Goal: Task Accomplishment & Management: Use online tool/utility

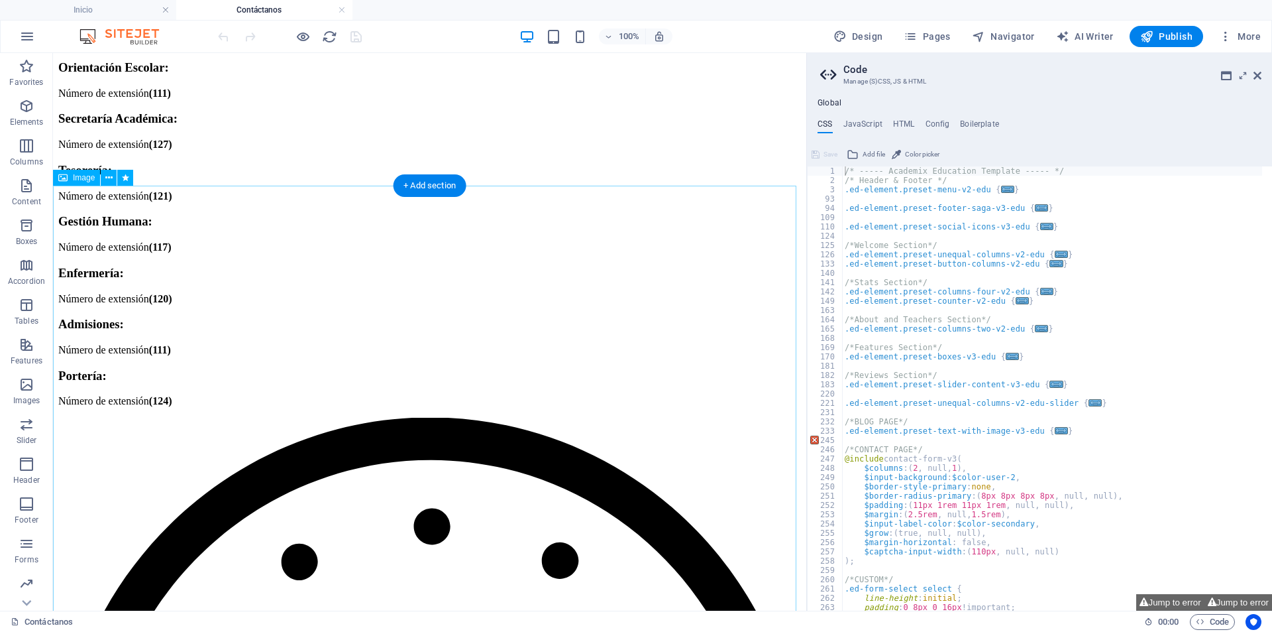
scroll to position [1855, 0]
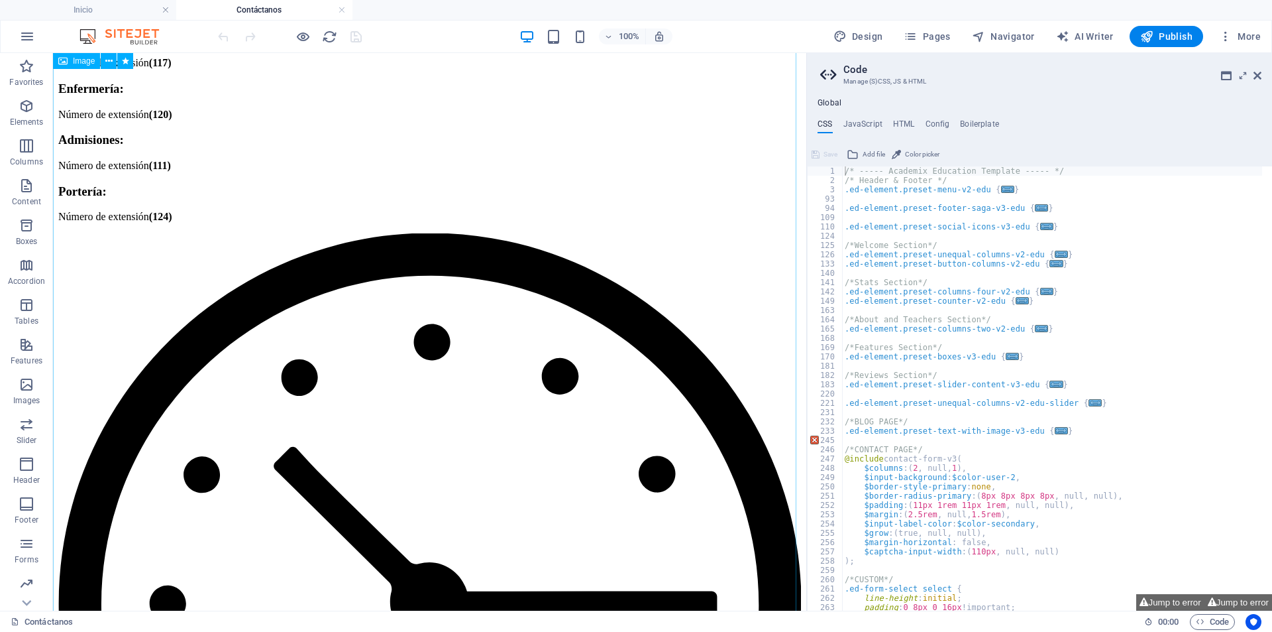
click at [0, 0] on div "100%" at bounding box center [0, 0] width 0 height 0
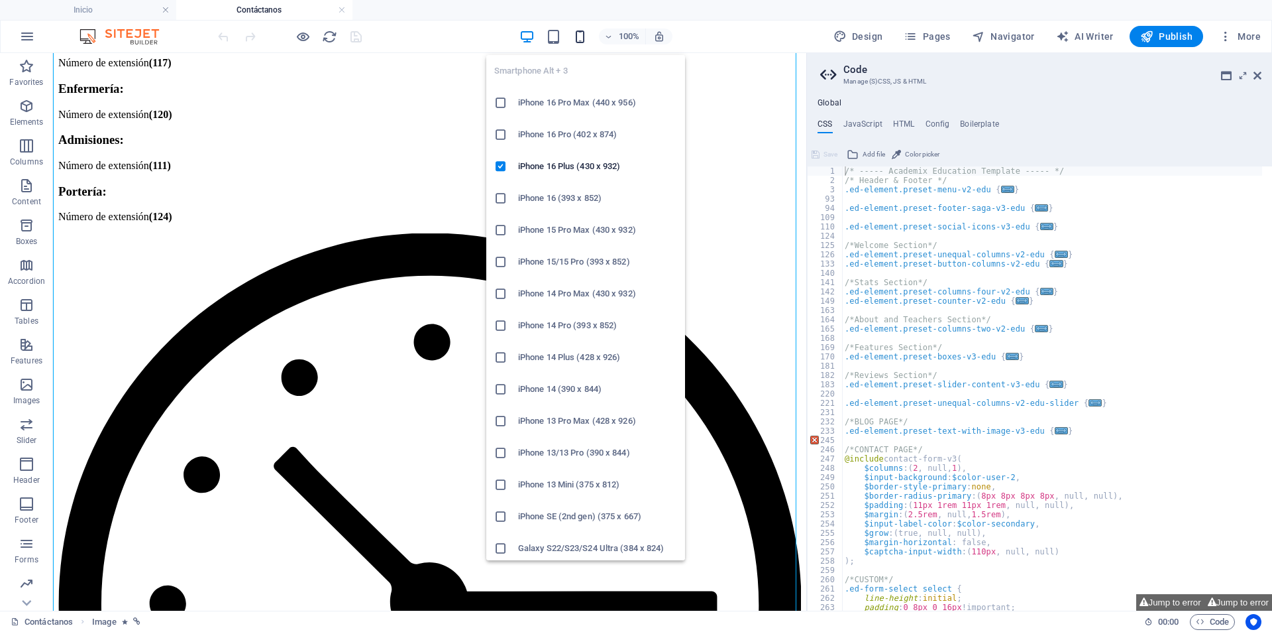
click at [0, 0] on icon "button" at bounding box center [0, 0] width 0 height 0
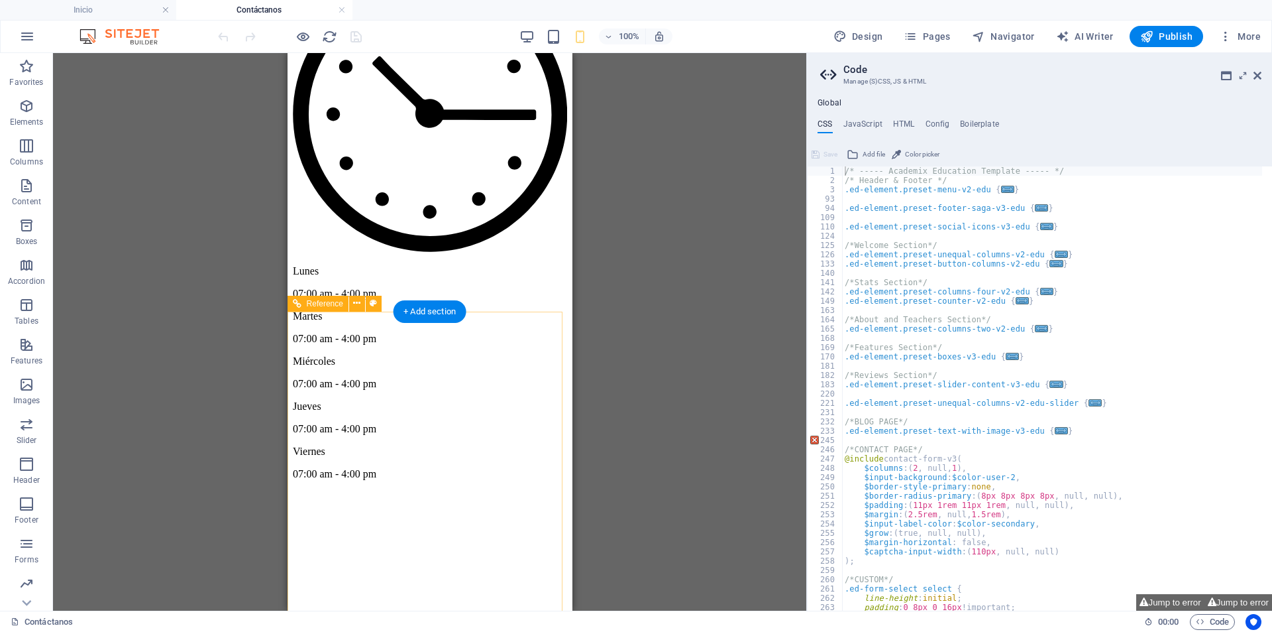
scroll to position [1758, 0]
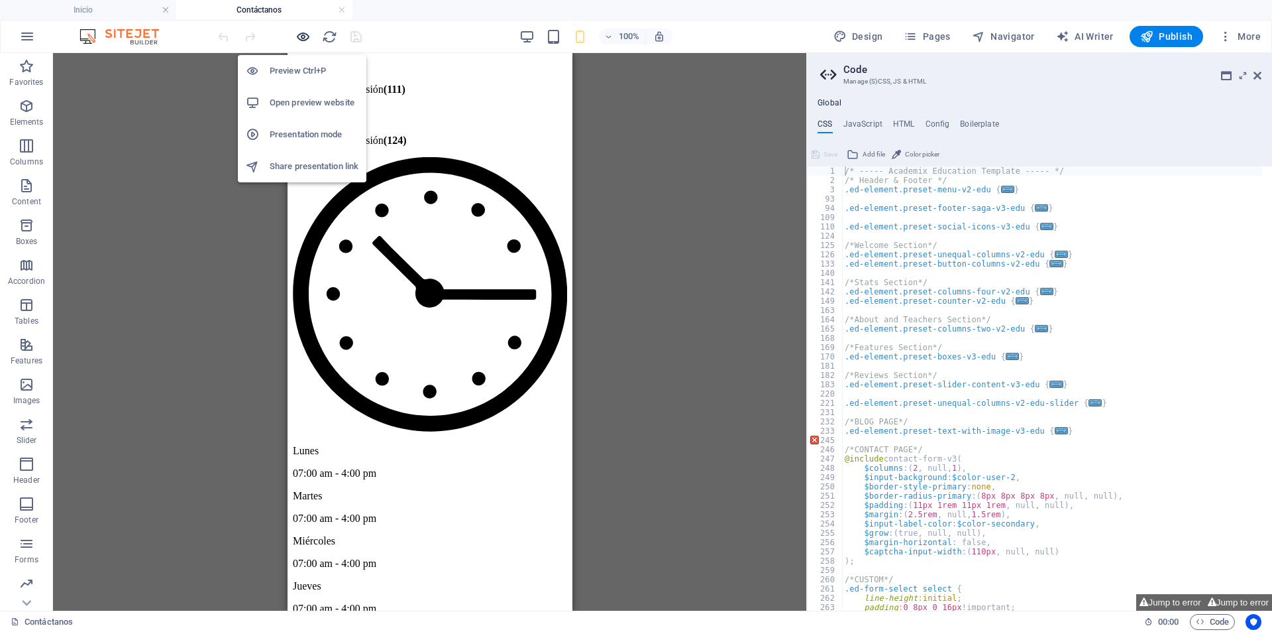
click at [0, 0] on icon "button" at bounding box center [0, 0] width 0 height 0
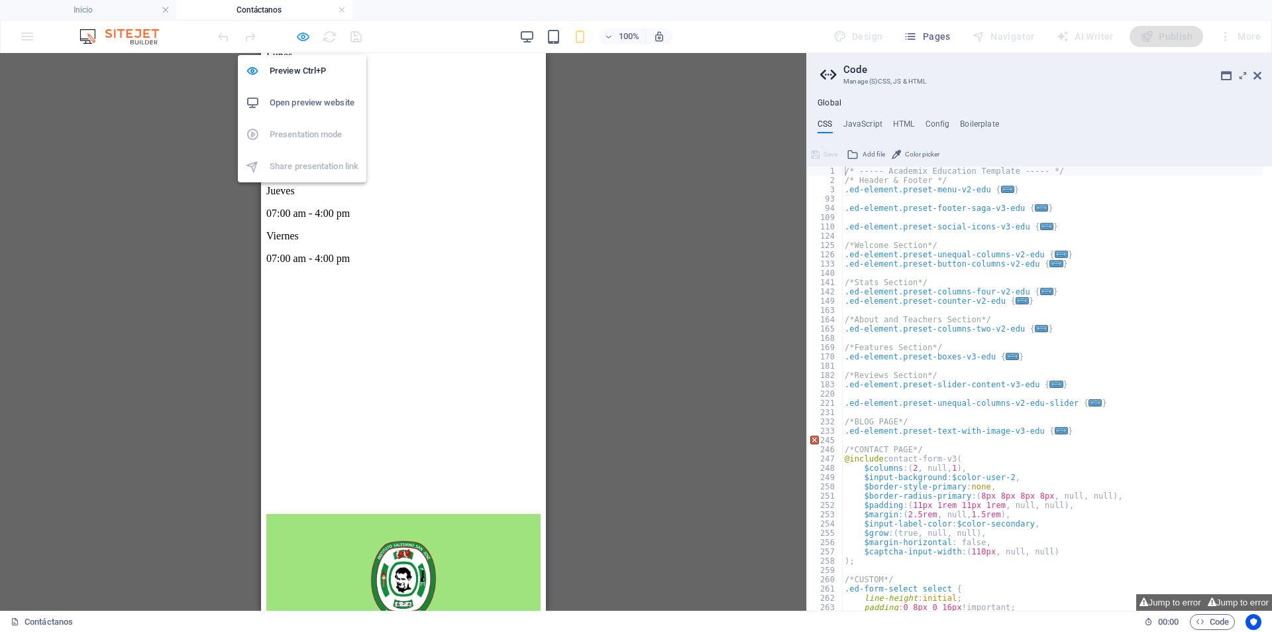
scroll to position [1757, 0]
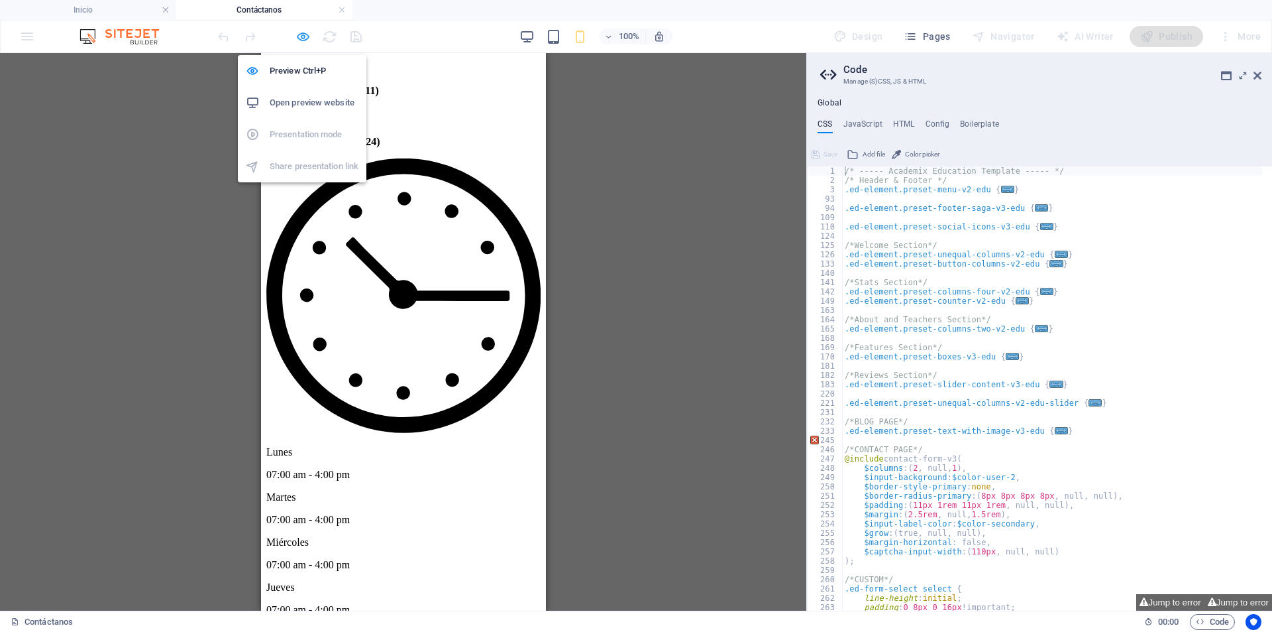
click at [0, 0] on icon "button" at bounding box center [0, 0] width 0 height 0
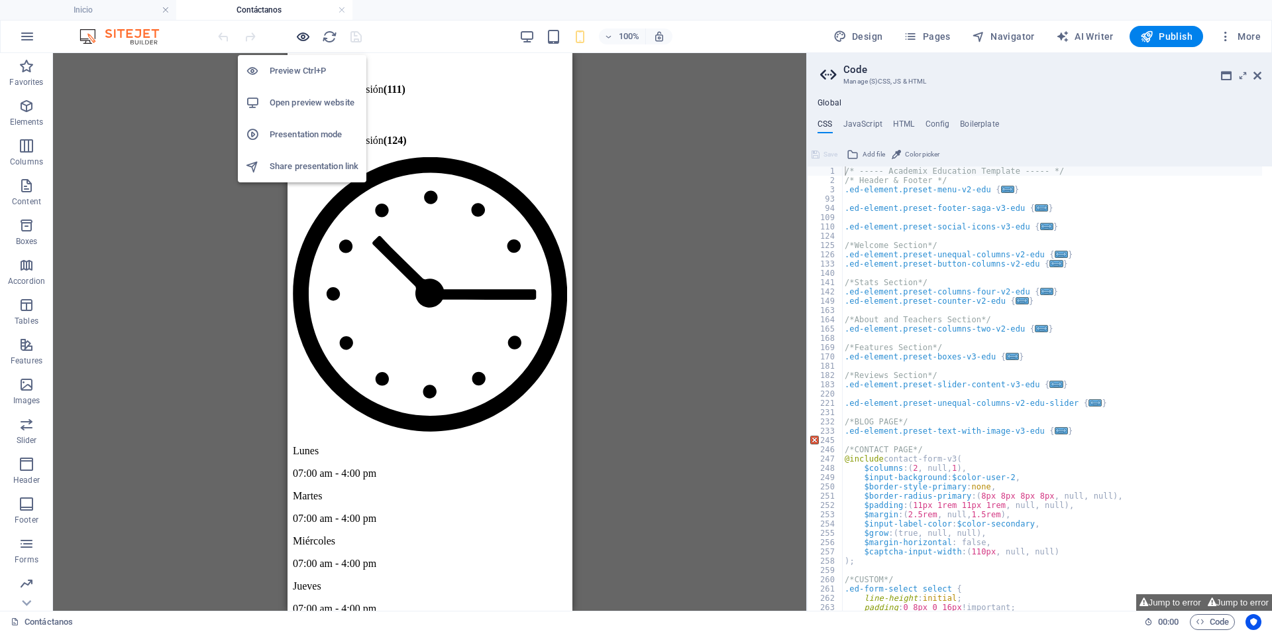
click at [0, 0] on icon "button" at bounding box center [0, 0] width 0 height 0
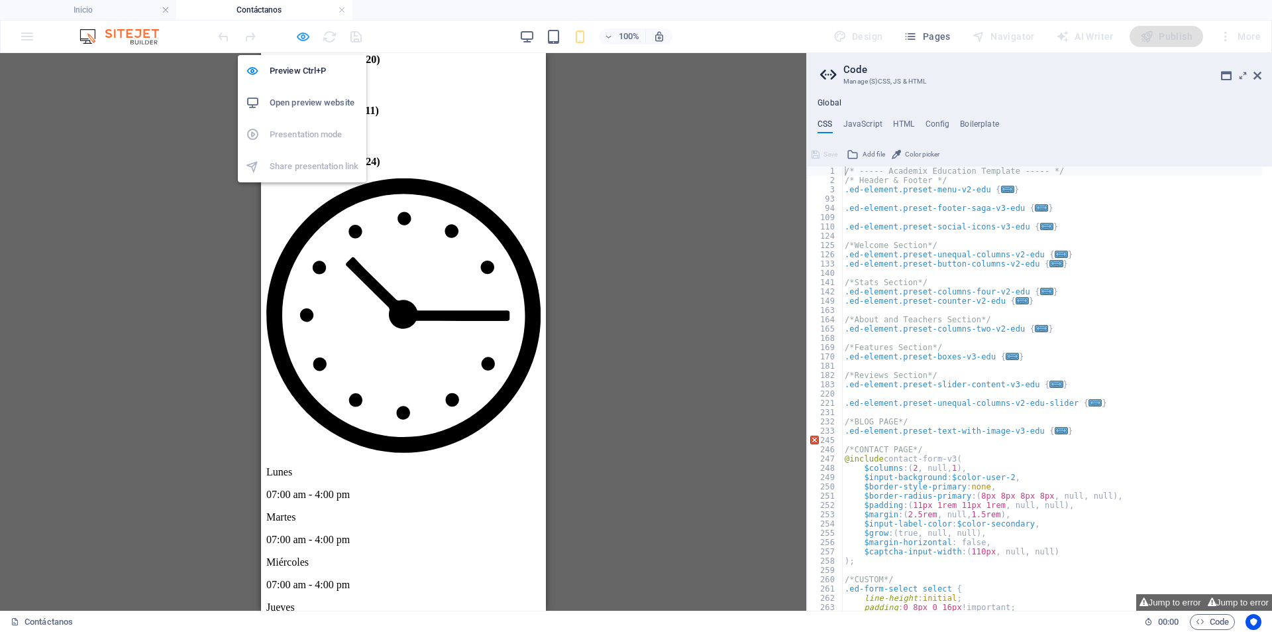
scroll to position [1757, 0]
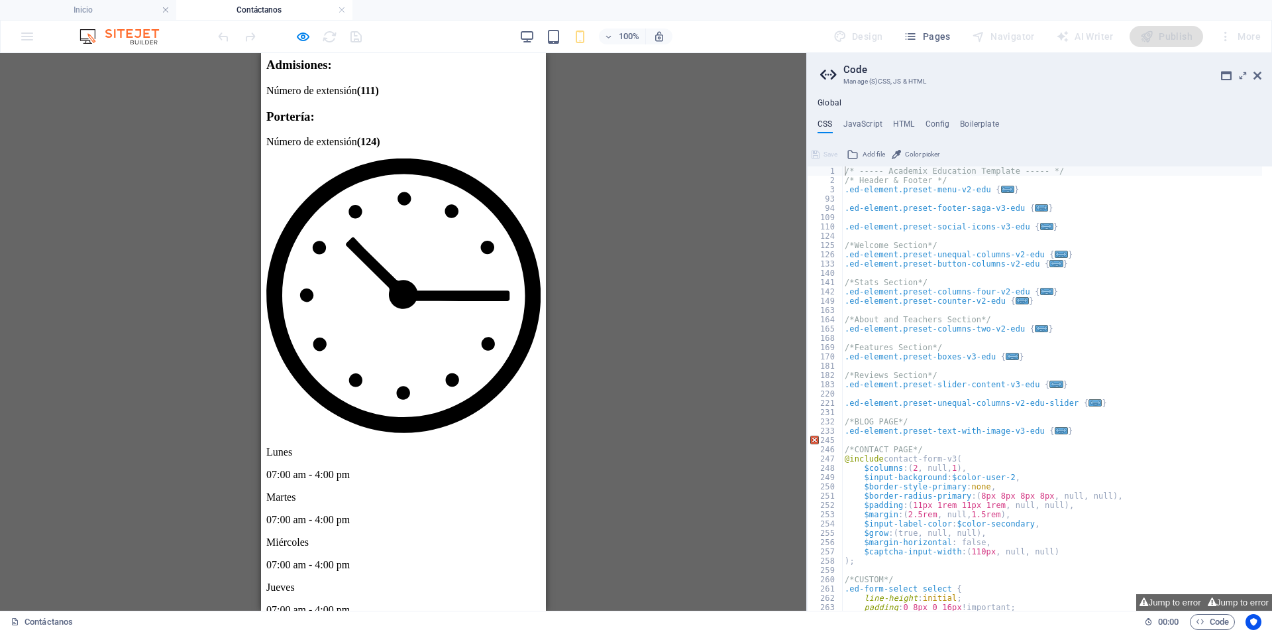
click at [0, 0] on div "100%" at bounding box center [0, 0] width 0 height 0
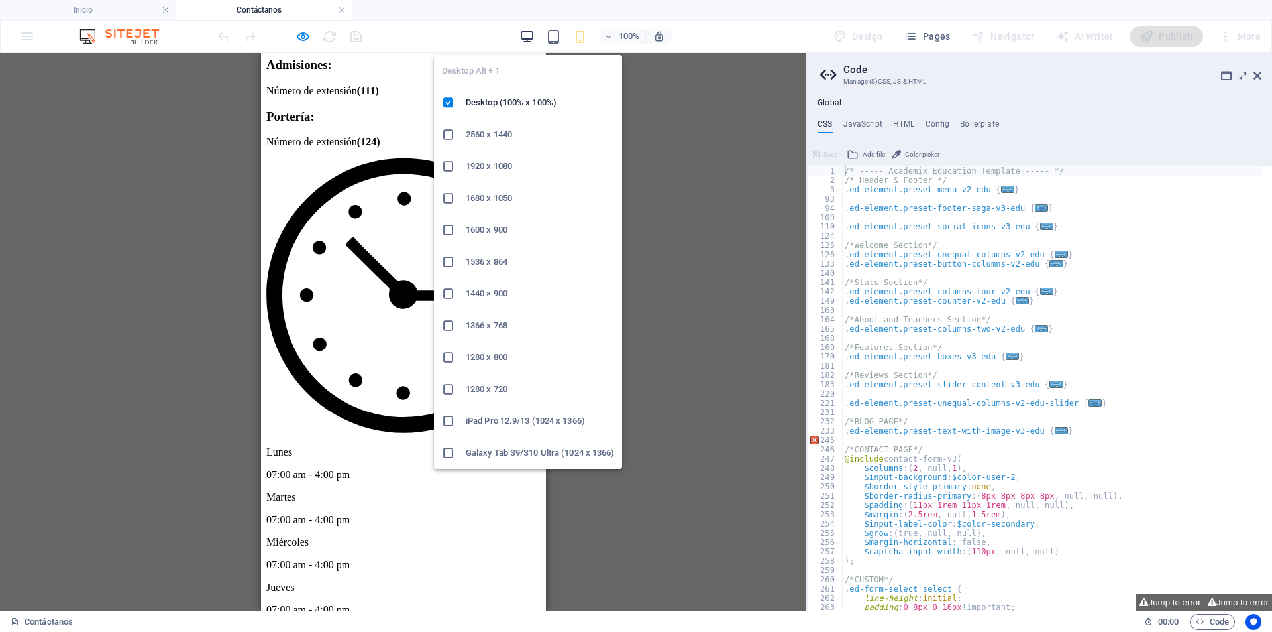
click at [0, 0] on icon "button" at bounding box center [0, 0] width 0 height 0
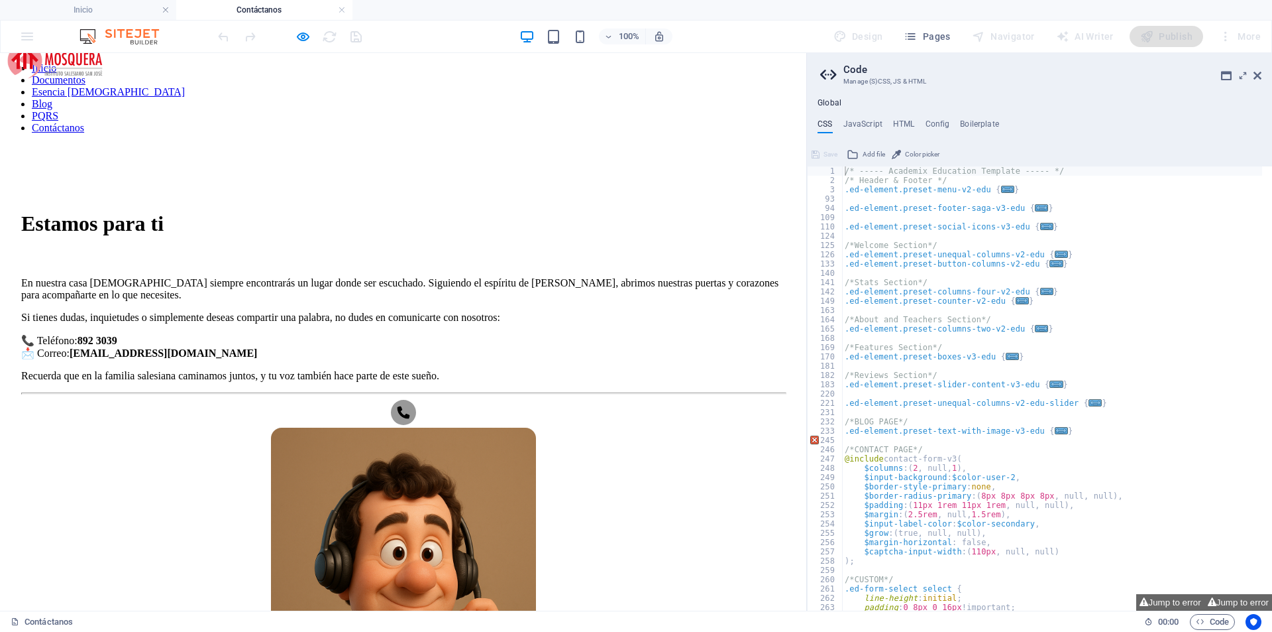
scroll to position [0, 0]
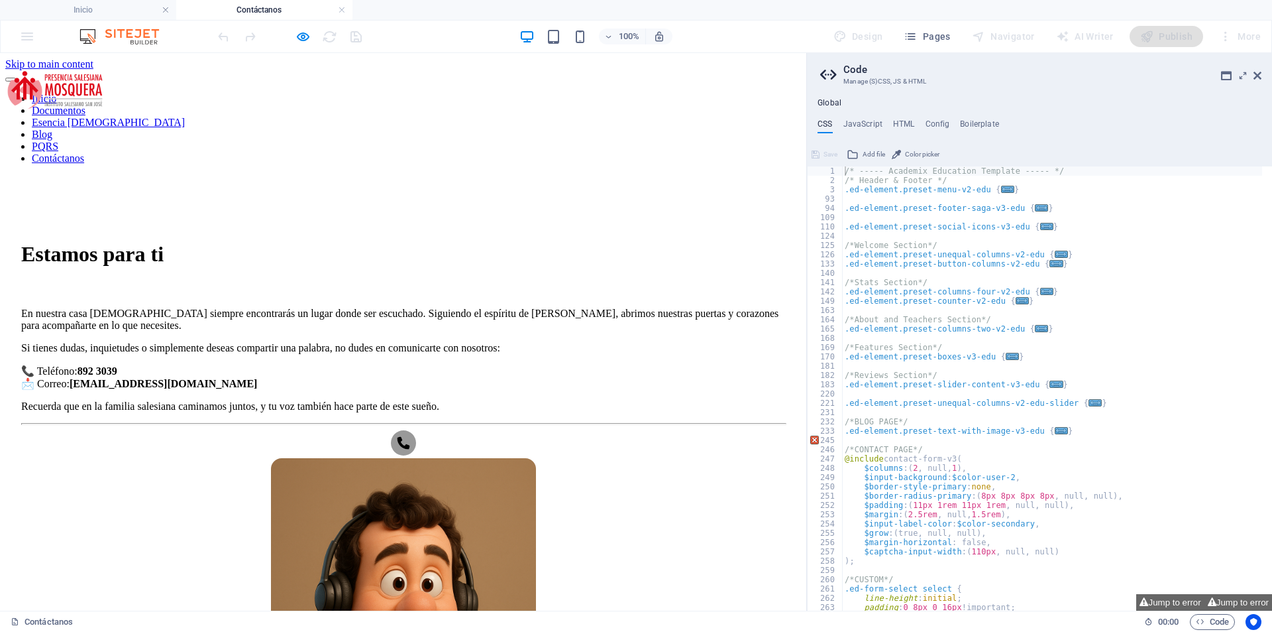
click at [56, 93] on link "Inicio" at bounding box center [44, 98] width 25 height 11
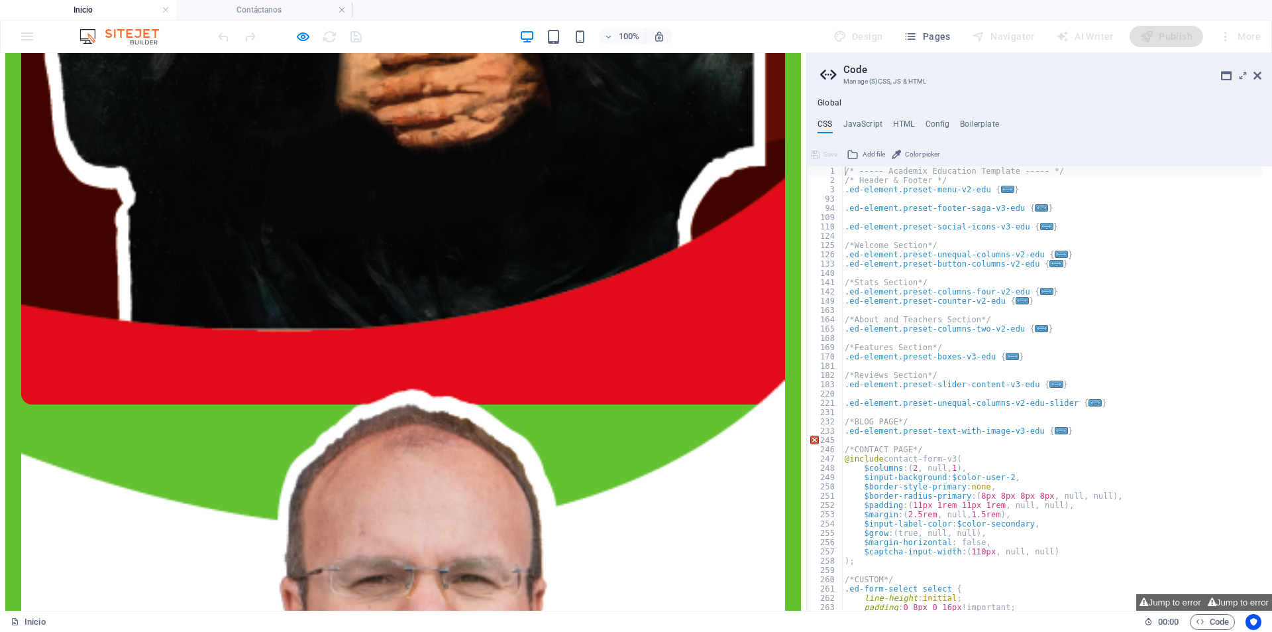
scroll to position [3743, 0]
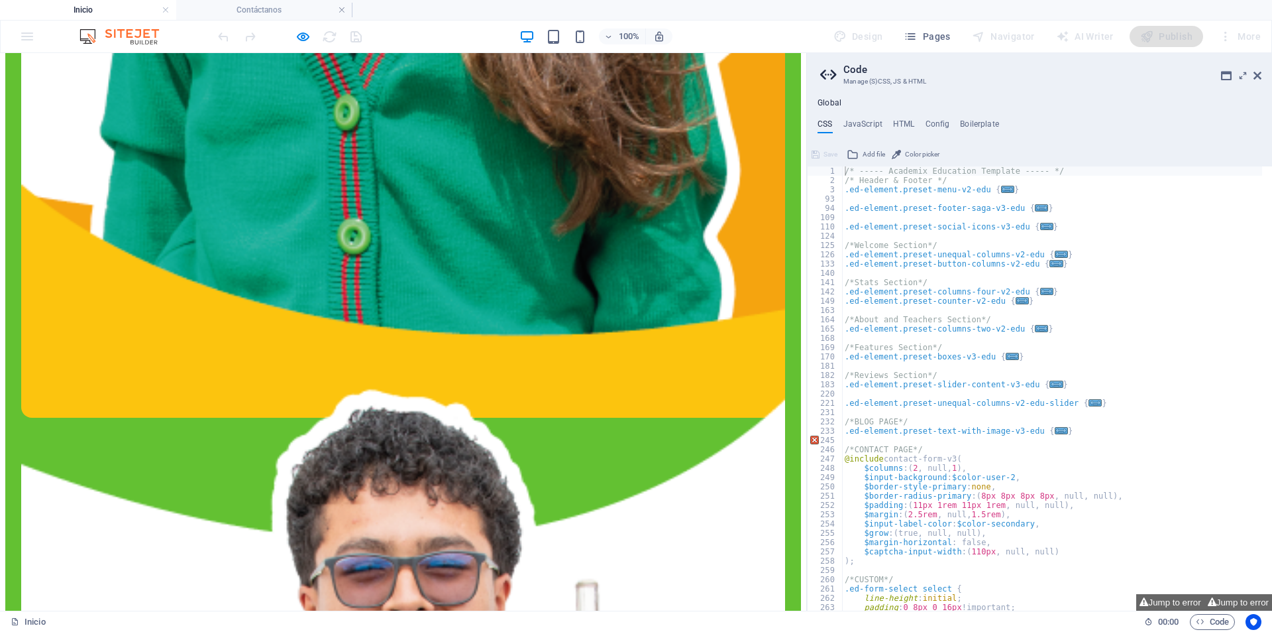
scroll to position [1622, 0]
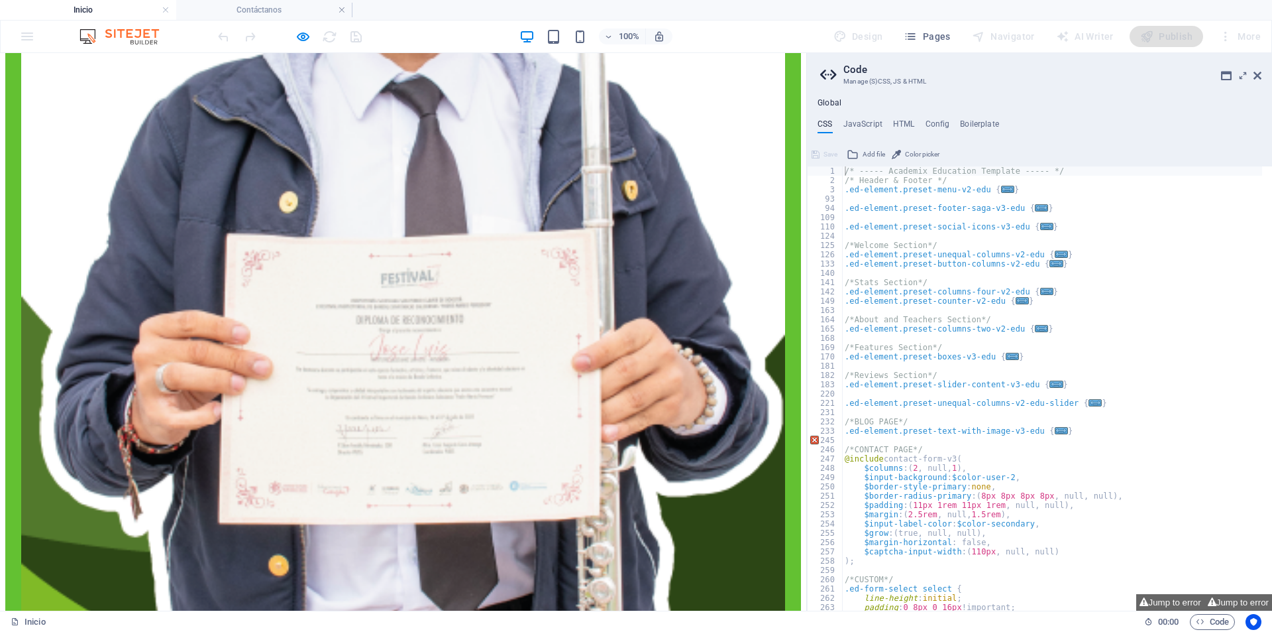
scroll to position [2351, 0]
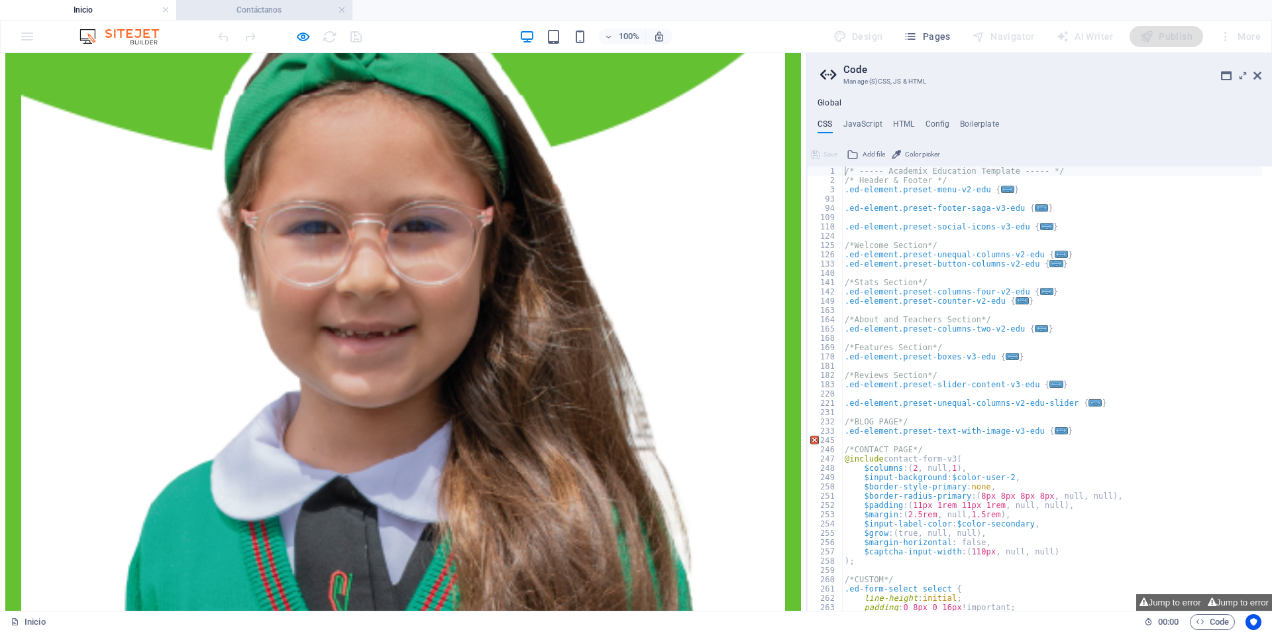
scroll to position [1092, 0]
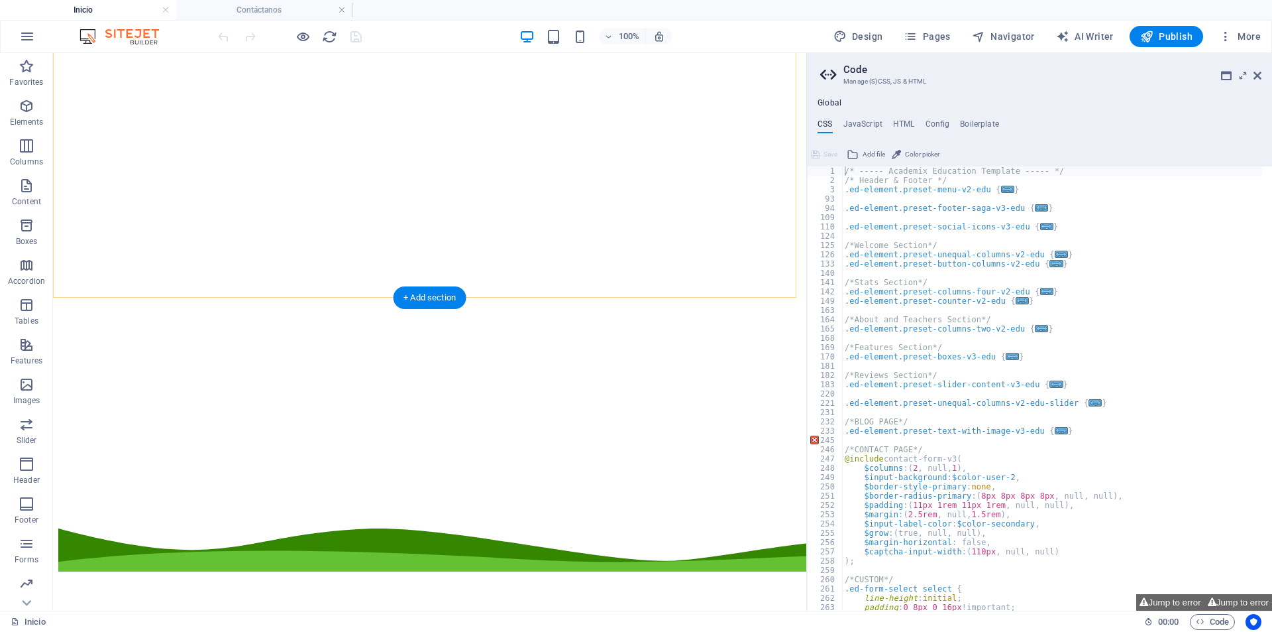
scroll to position [0, 0]
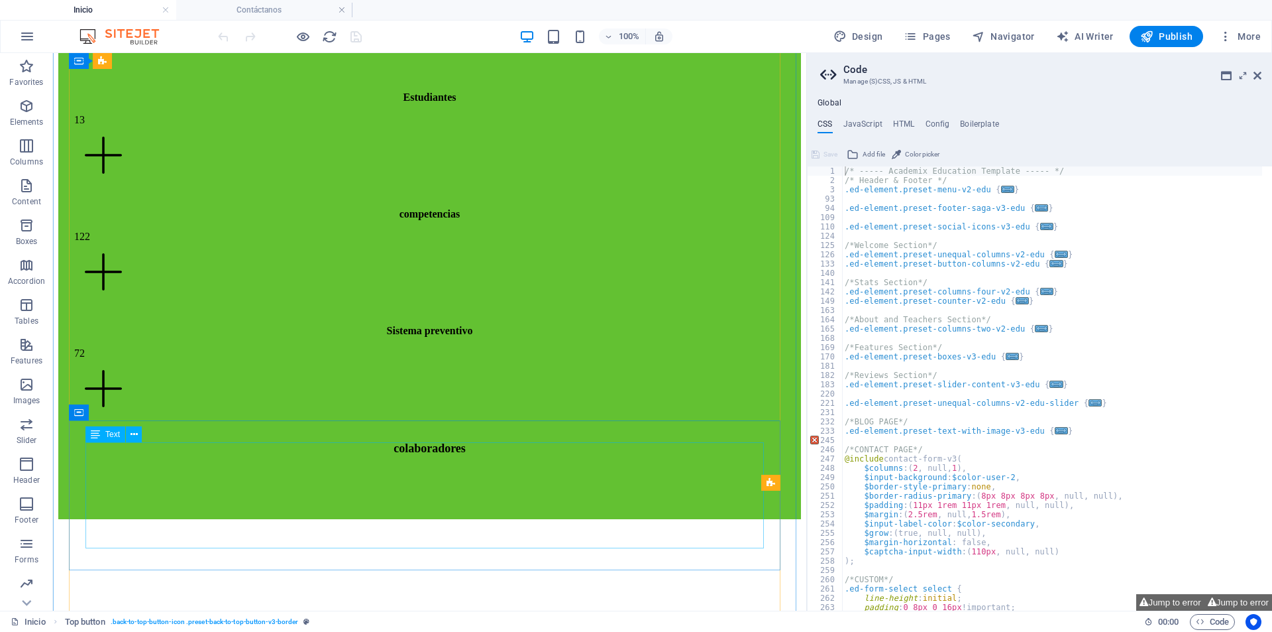
scroll to position [5367, 0]
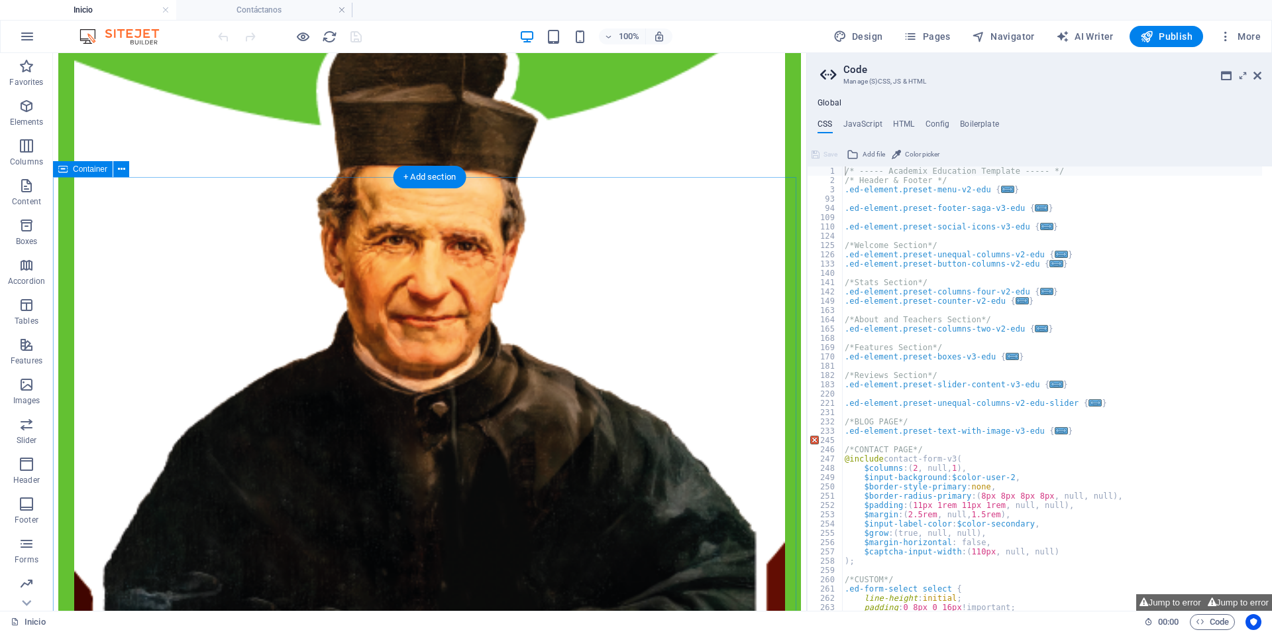
scroll to position [3048, 0]
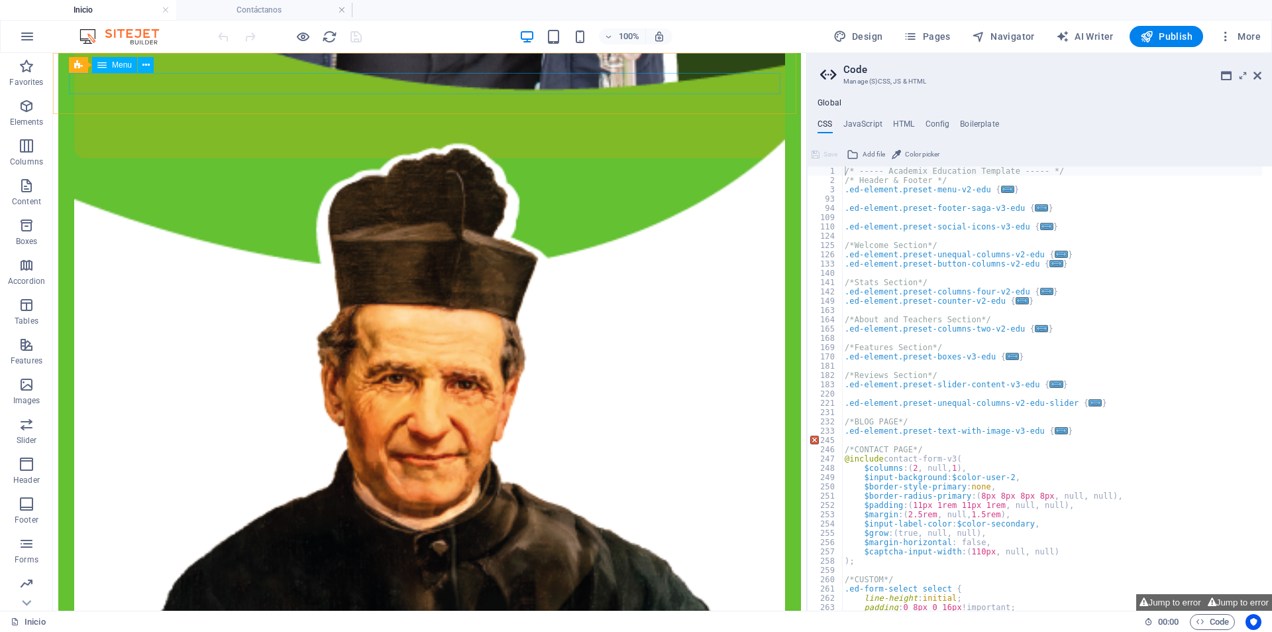
click at [294, 12] on h4 "Contáctanos" at bounding box center [264, 10] width 176 height 15
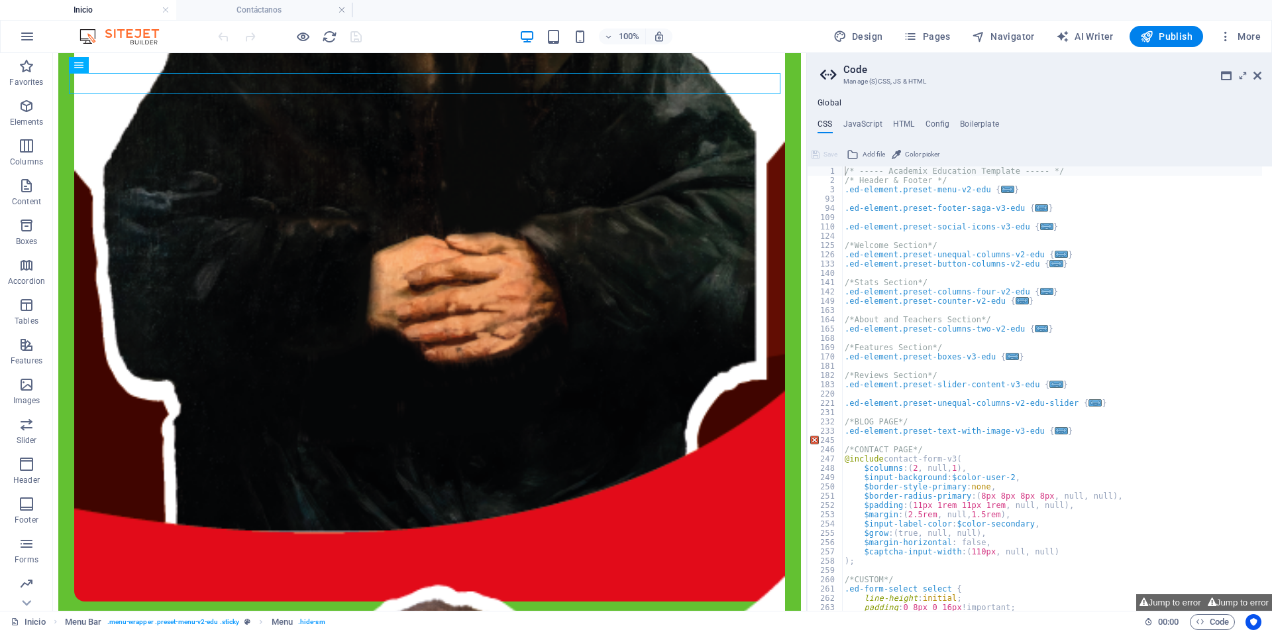
scroll to position [0, 0]
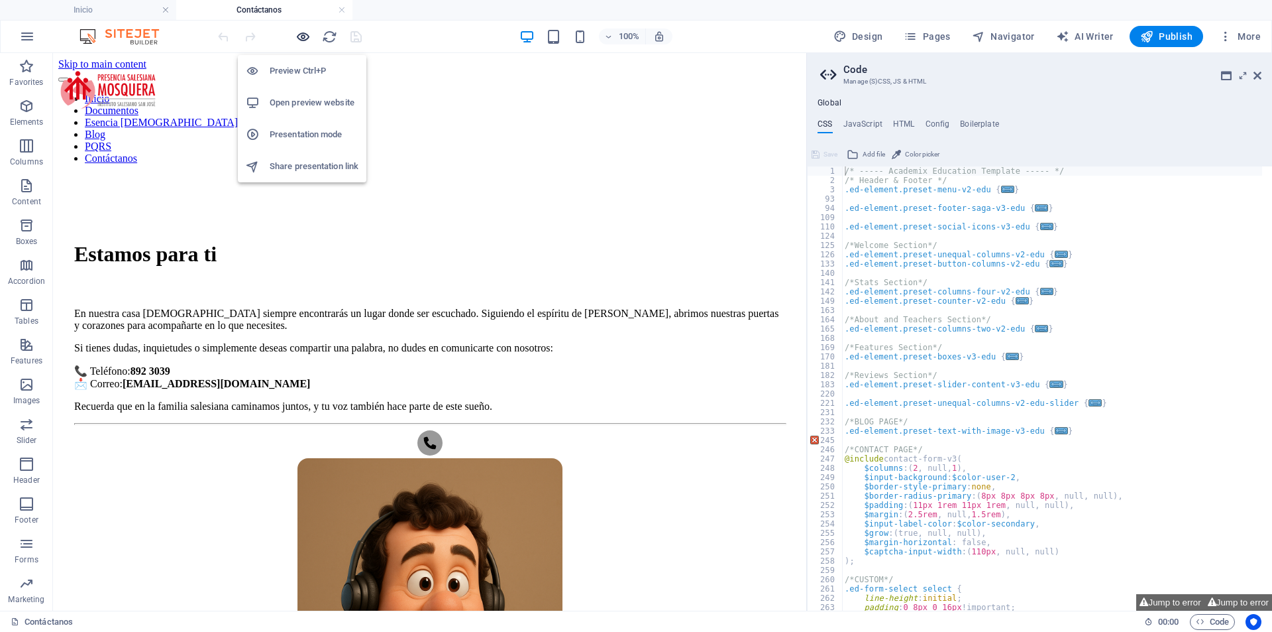
click at [0, 0] on icon "button" at bounding box center [0, 0] width 0 height 0
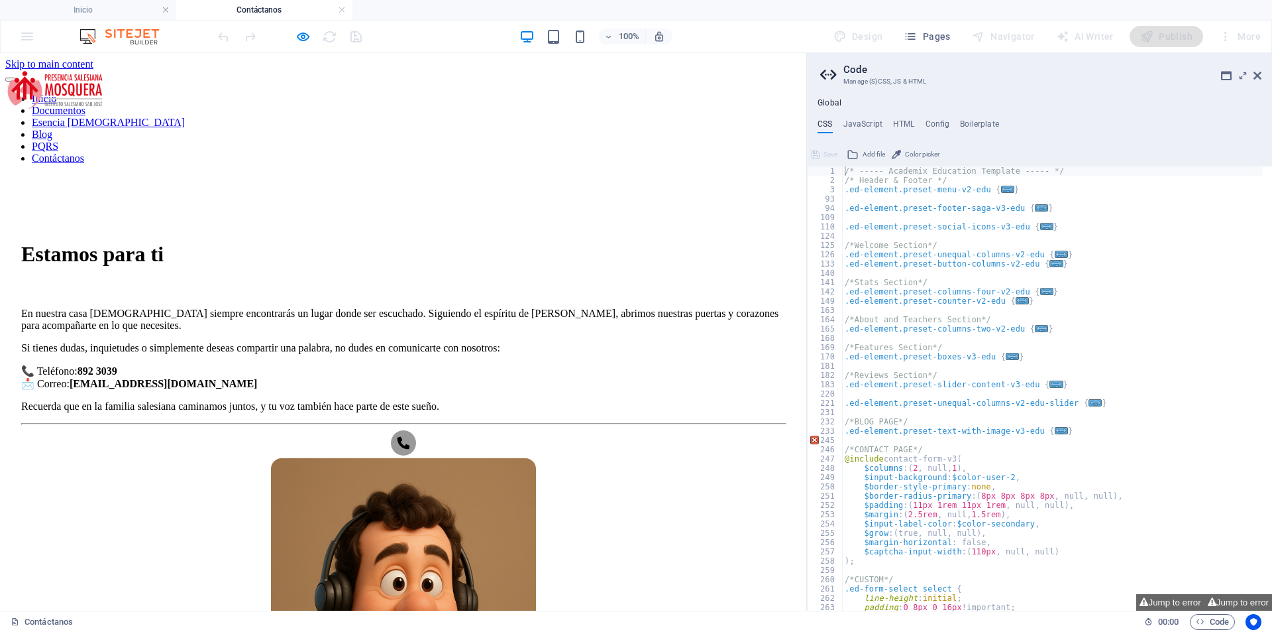
click at [416, 455] on icon at bounding box center [403, 442] width 25 height 25
click at [0, 0] on icon "button" at bounding box center [0, 0] width 0 height 0
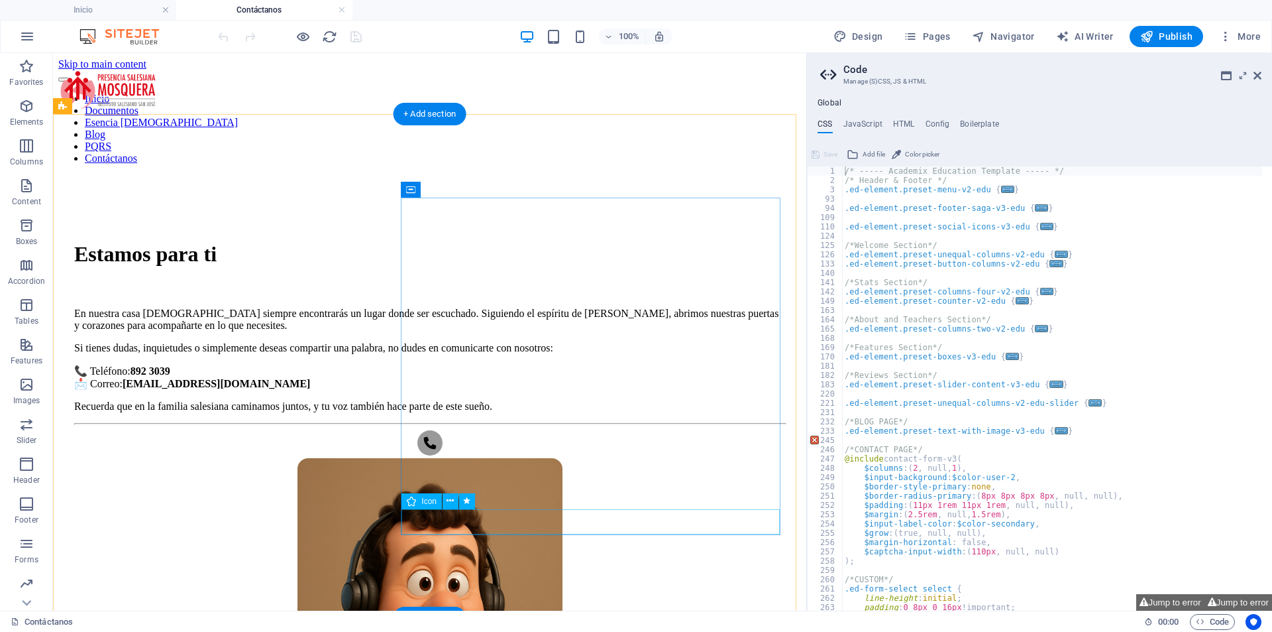
click at [582, 458] on figure ".fa-secondary{opacity:.4}" at bounding box center [429, 444] width 711 height 28
select select "xMidYMid"
select select "px"
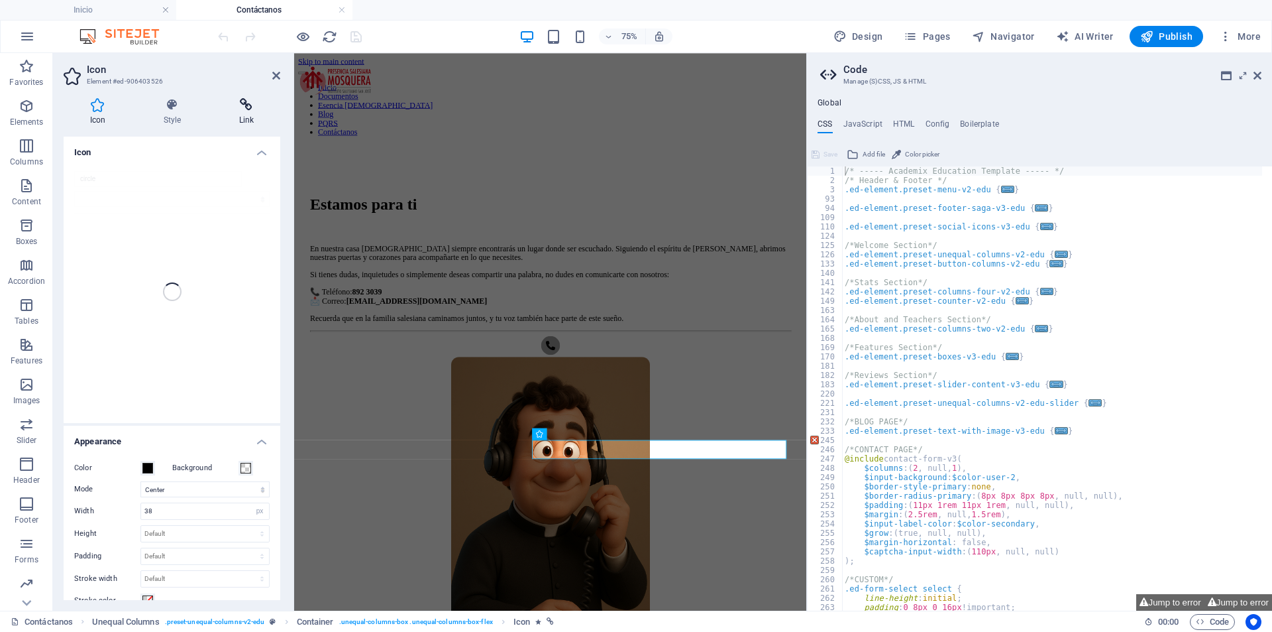
click at [250, 109] on icon at bounding box center [247, 104] width 68 height 13
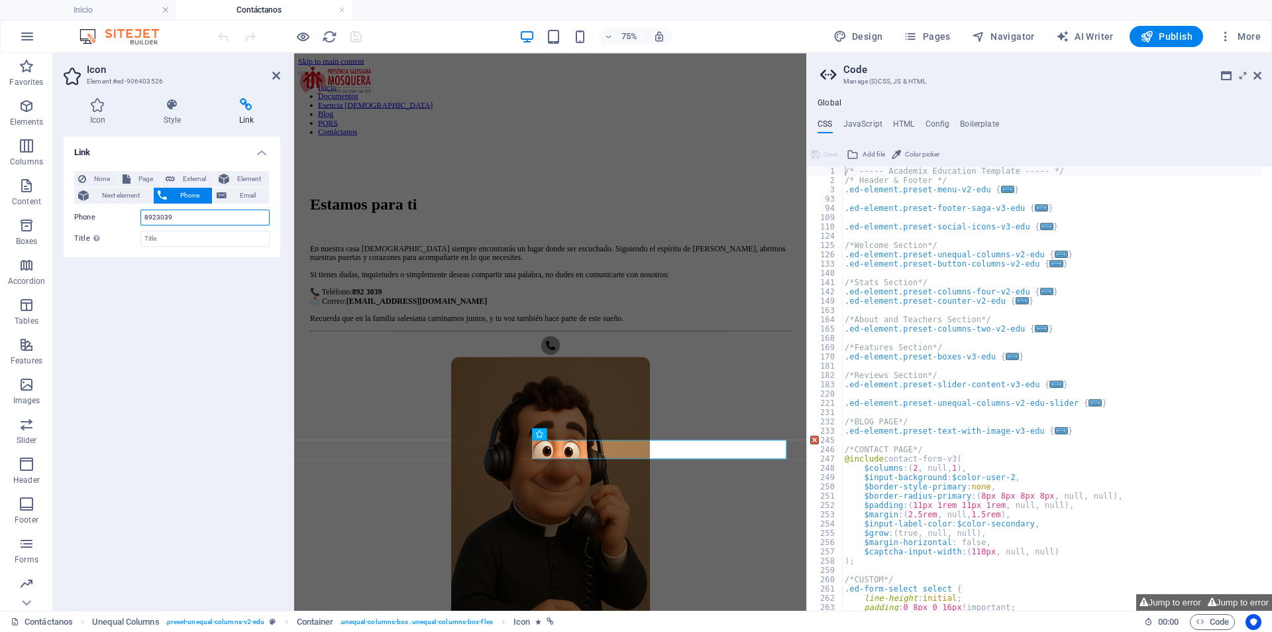
click at [145, 217] on input "8923039" at bounding box center [204, 217] width 129 height 16
type input "[PHONE_NUMBER]"
click at [562, 175] on div "Estamos para ti En nuestra casa [DEMOGRAPHIC_DATA] siempre encontrarás un lugar…" at bounding box center [636, 543] width 673 height 736
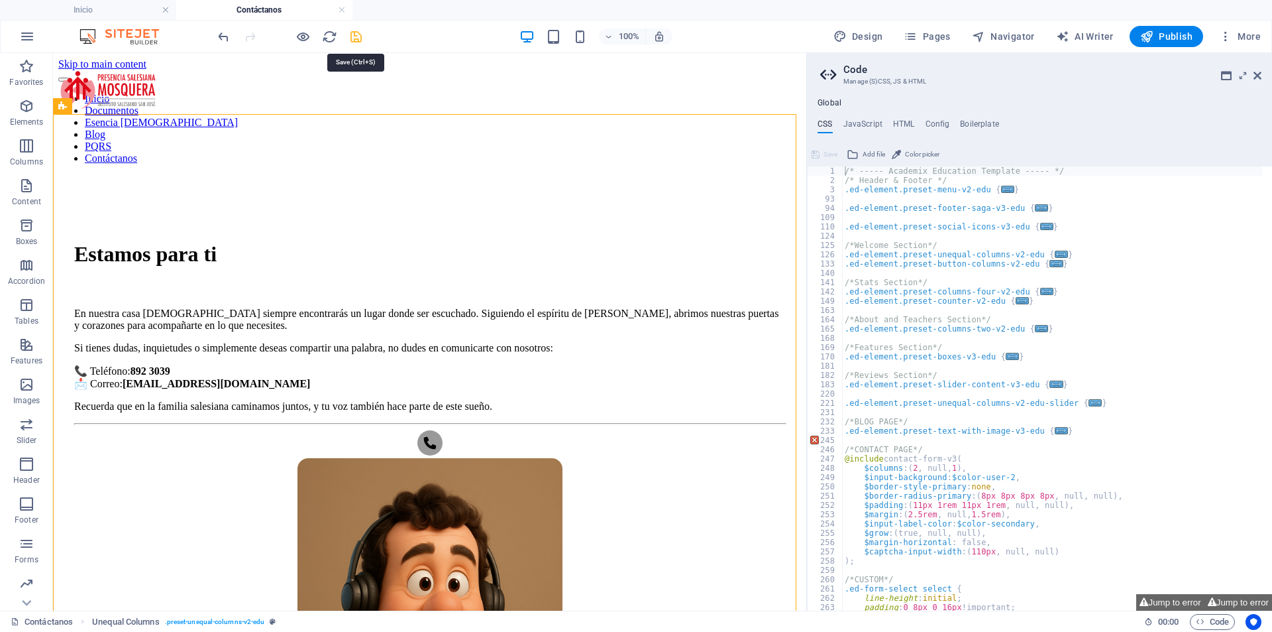
click at [362, 33] on icon "save" at bounding box center [356, 36] width 15 height 15
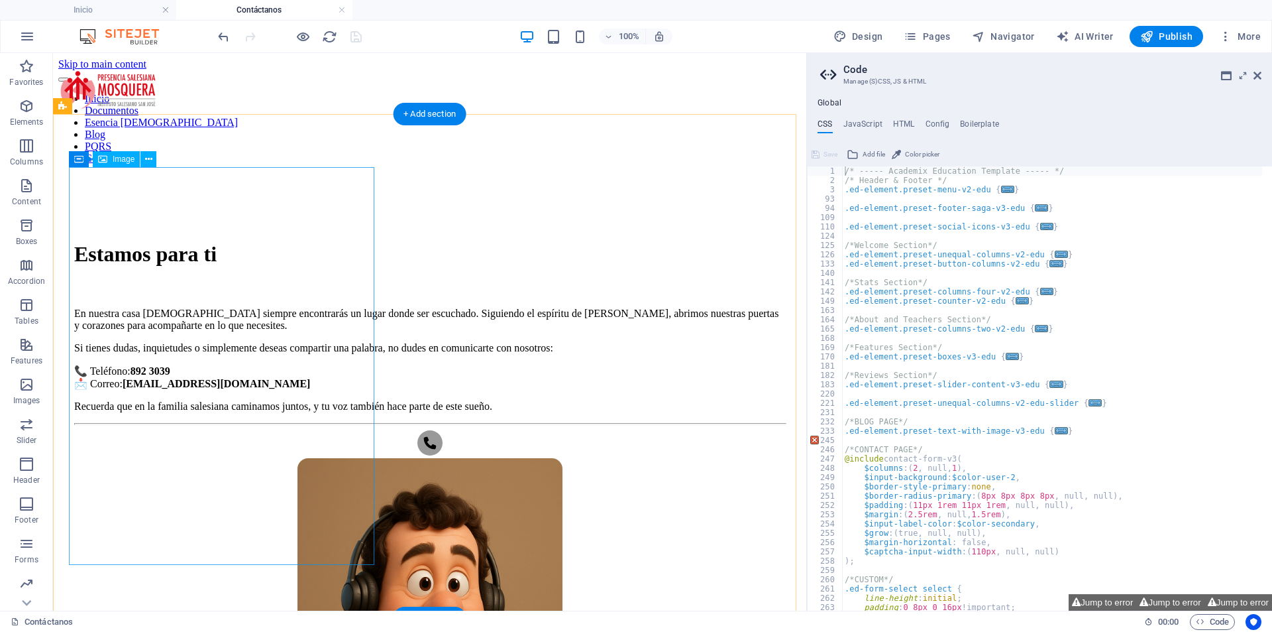
click at [407, 175] on div "Estamos para ti En nuestra casa [DEMOGRAPHIC_DATA] siempre encontrarás un lugar…" at bounding box center [429, 543] width 743 height 736
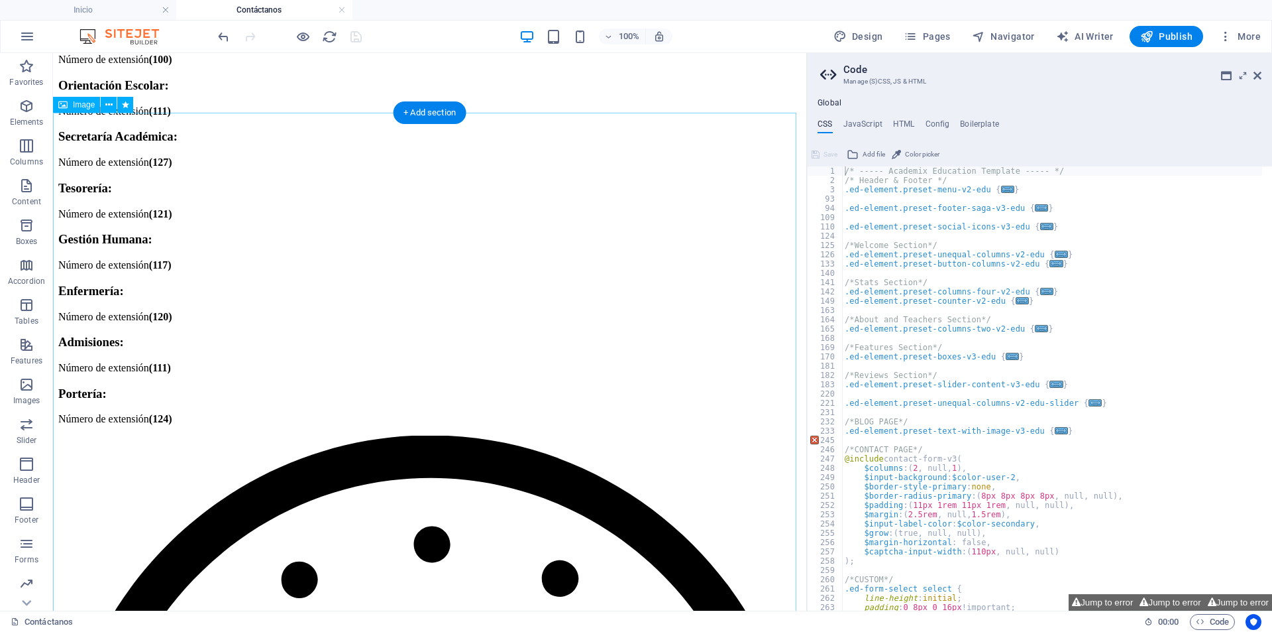
scroll to position [1657, 0]
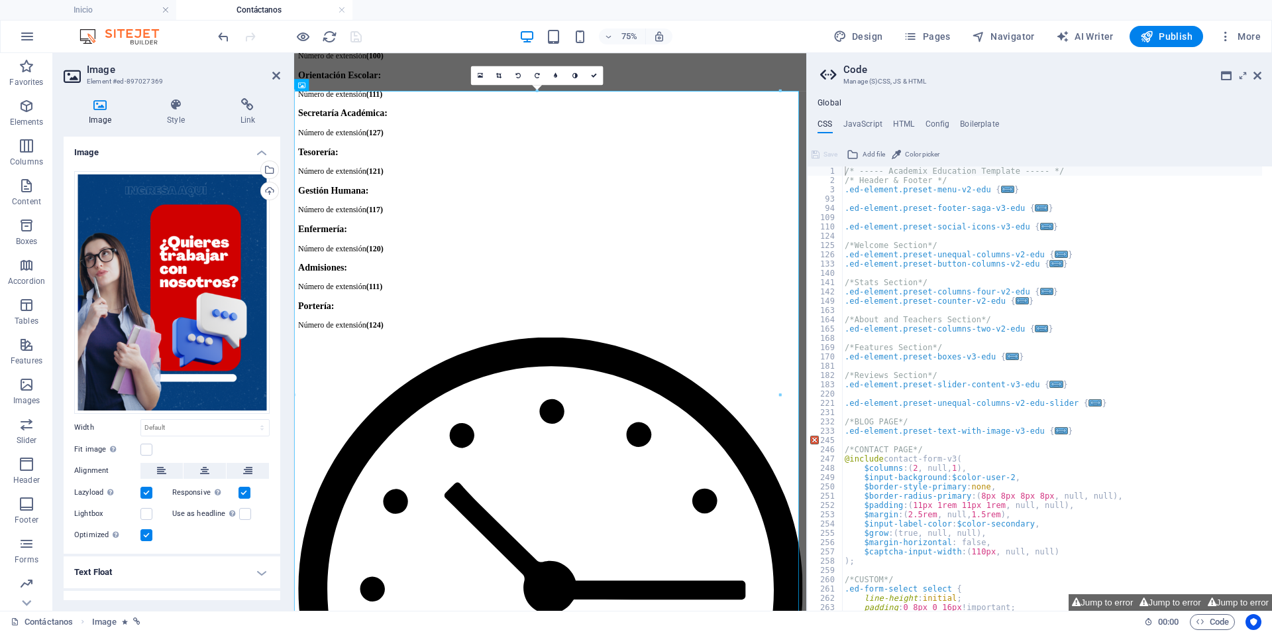
scroll to position [1686, 0]
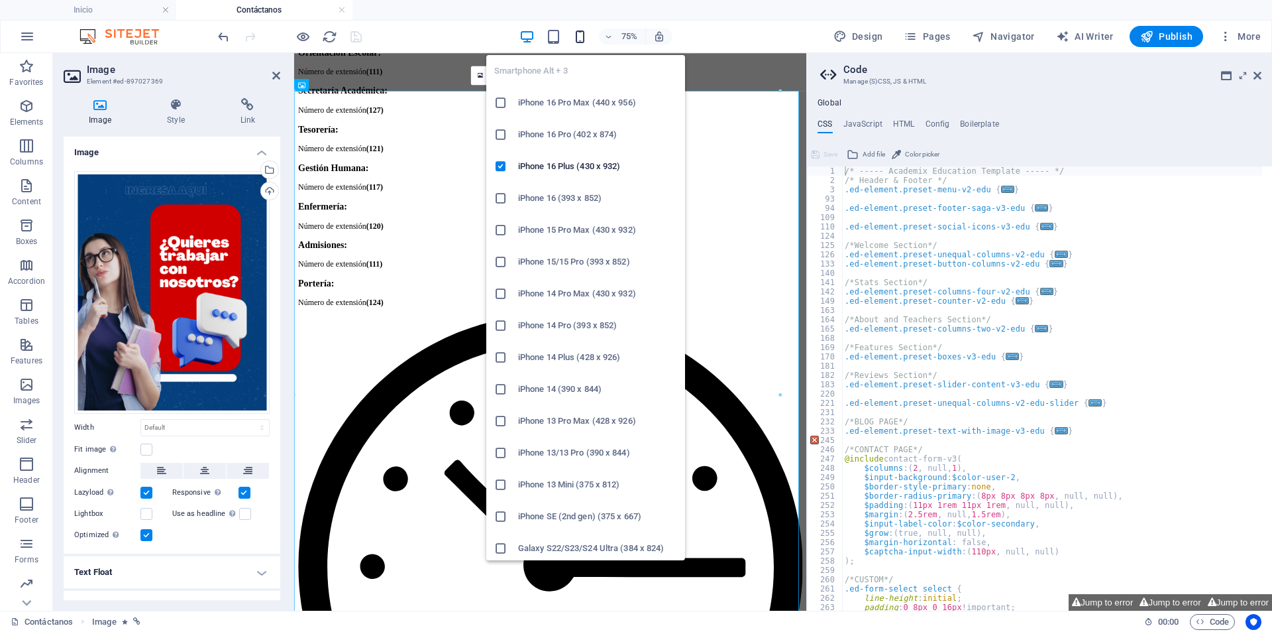
click at [0, 0] on icon "button" at bounding box center [0, 0] width 0 height 0
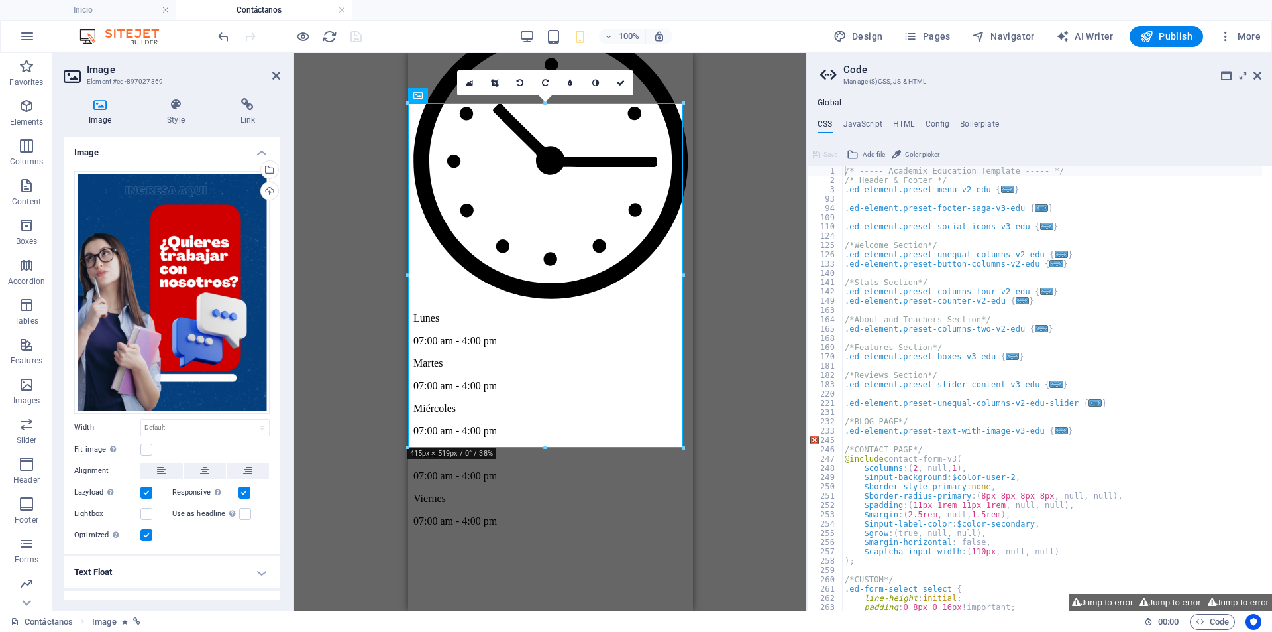
scroll to position [19, 0]
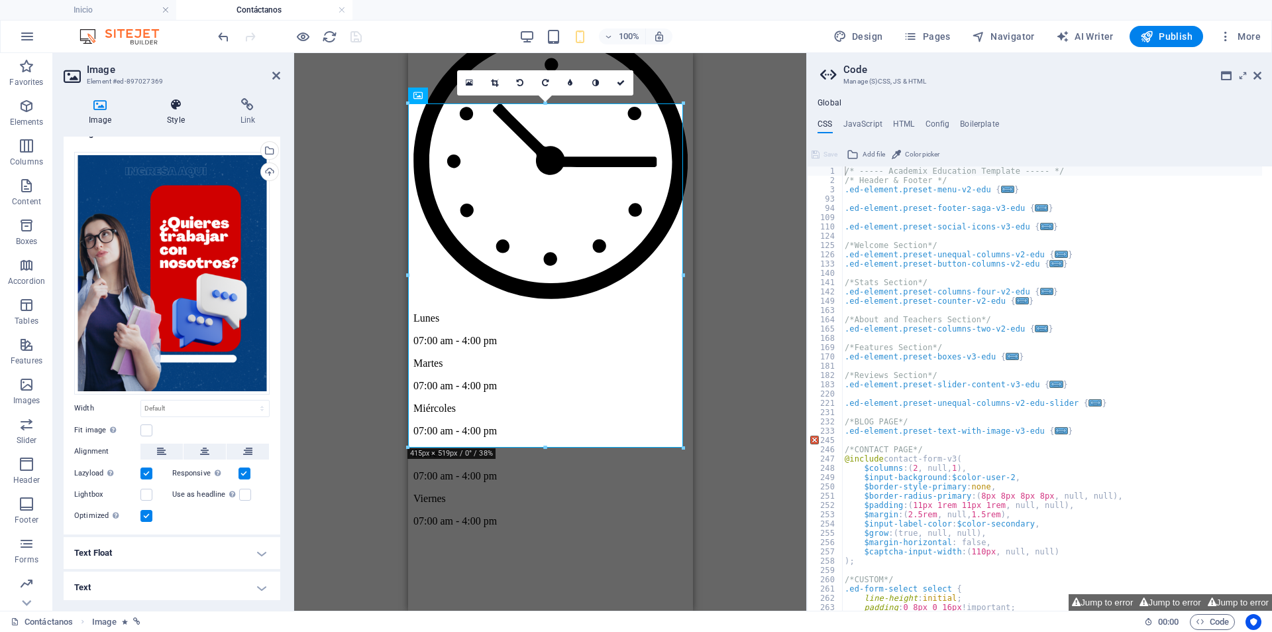
click at [144, 101] on icon at bounding box center [176, 104] width 68 height 13
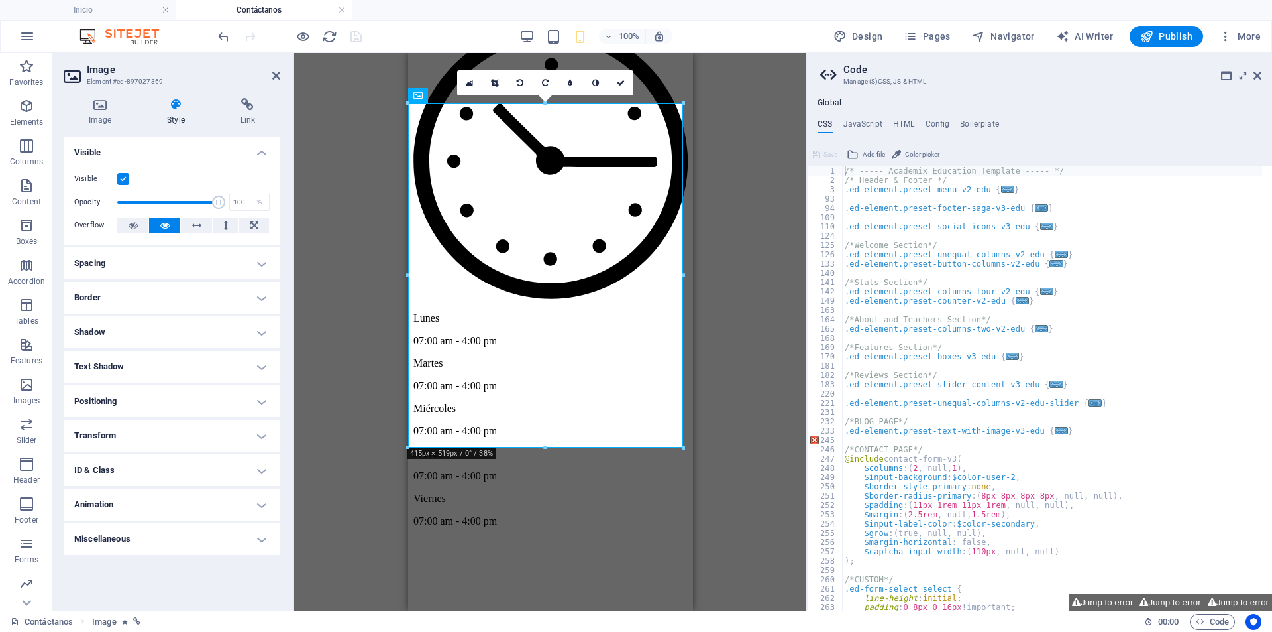
click at [128, 493] on h4 "Animation" at bounding box center [172, 504] width 217 height 32
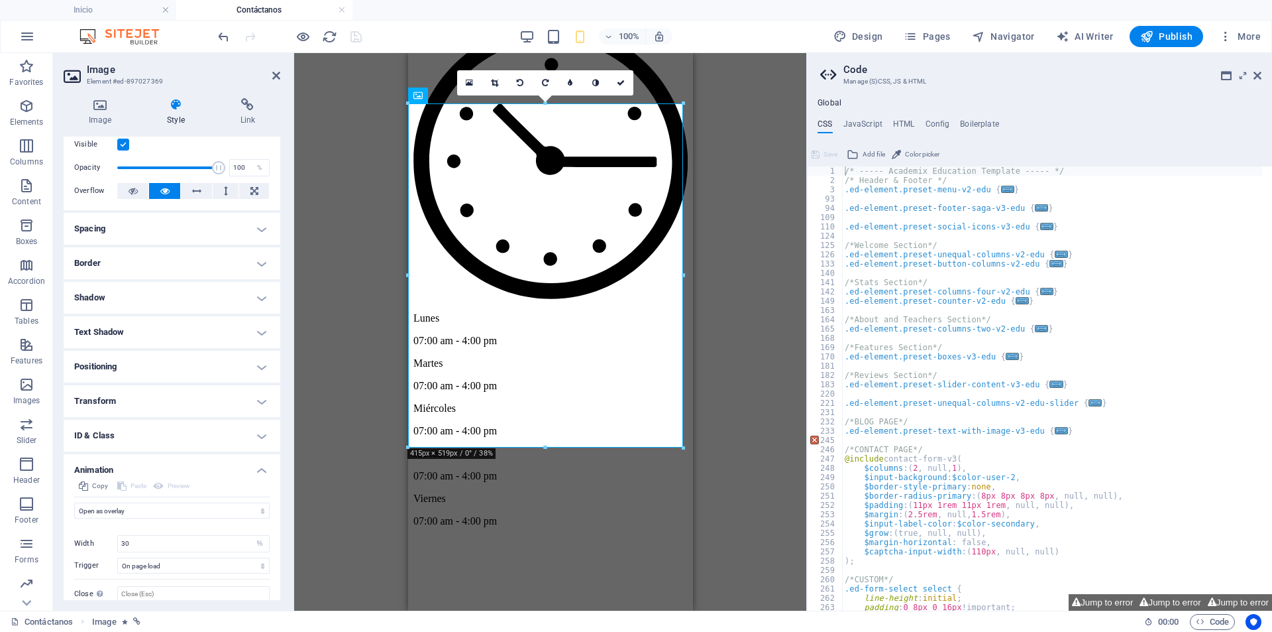
scroll to position [82, 0]
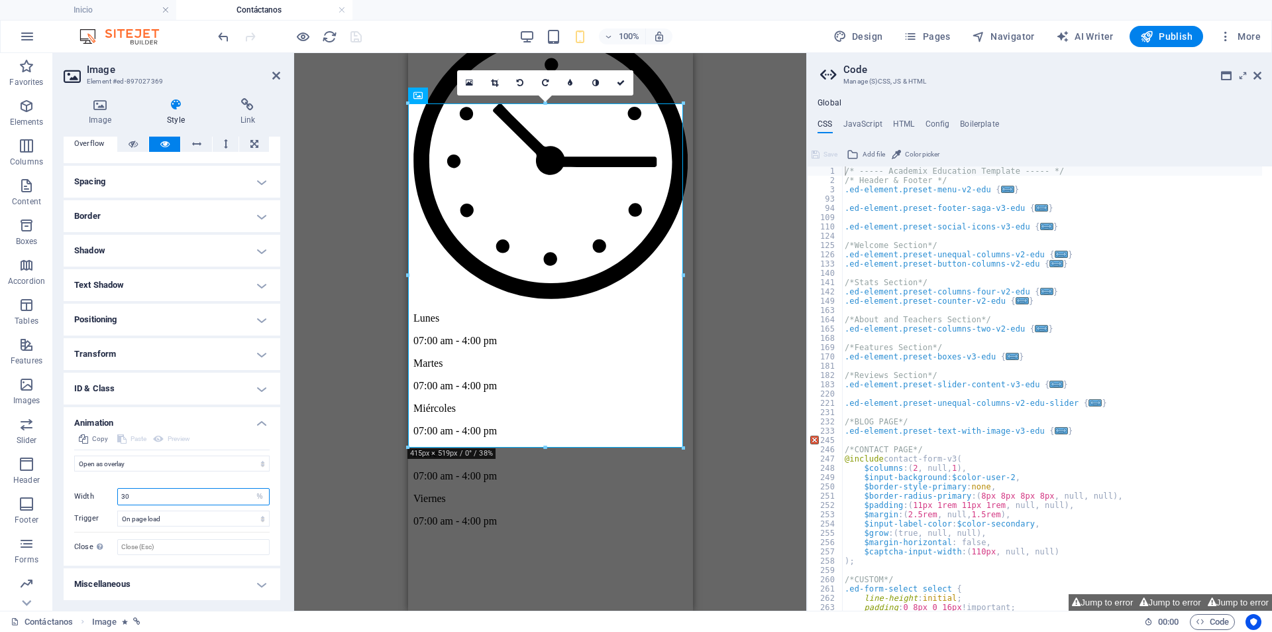
click at [126, 492] on input "30" at bounding box center [193, 496] width 151 height 16
type input "40"
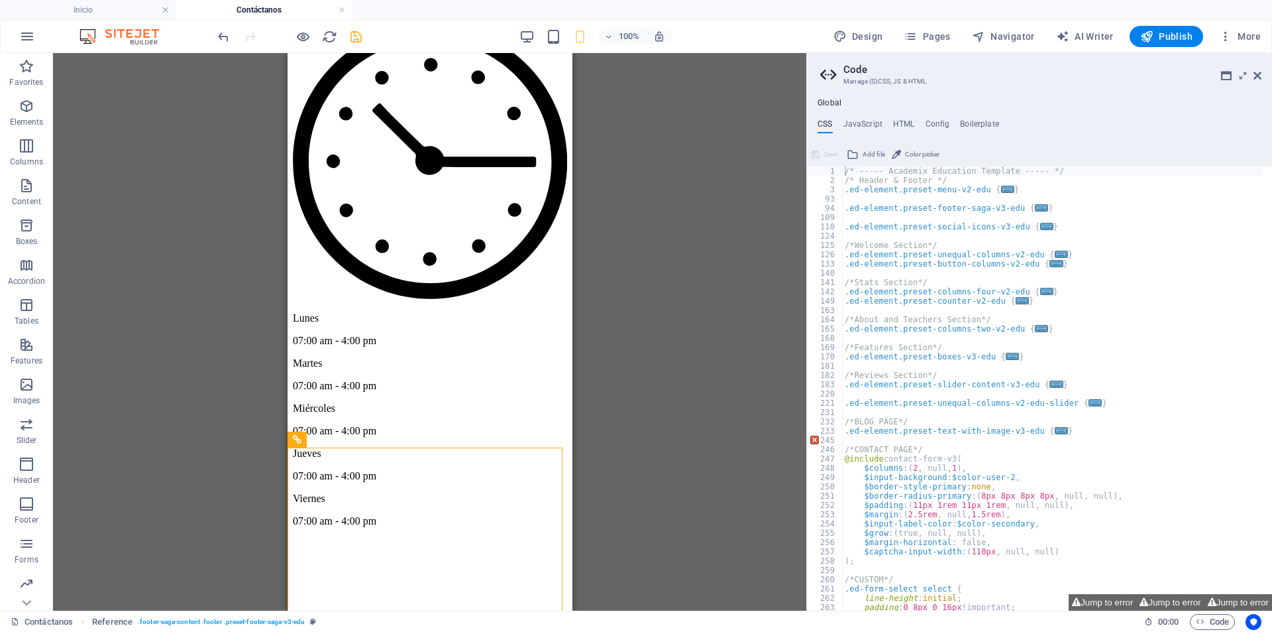
click at [0, 0] on div "100% Design Pages Navigator AI Writer Publish More" at bounding box center [0, 0] width 0 height 0
click at [357, 36] on icon "save" at bounding box center [356, 36] width 15 height 15
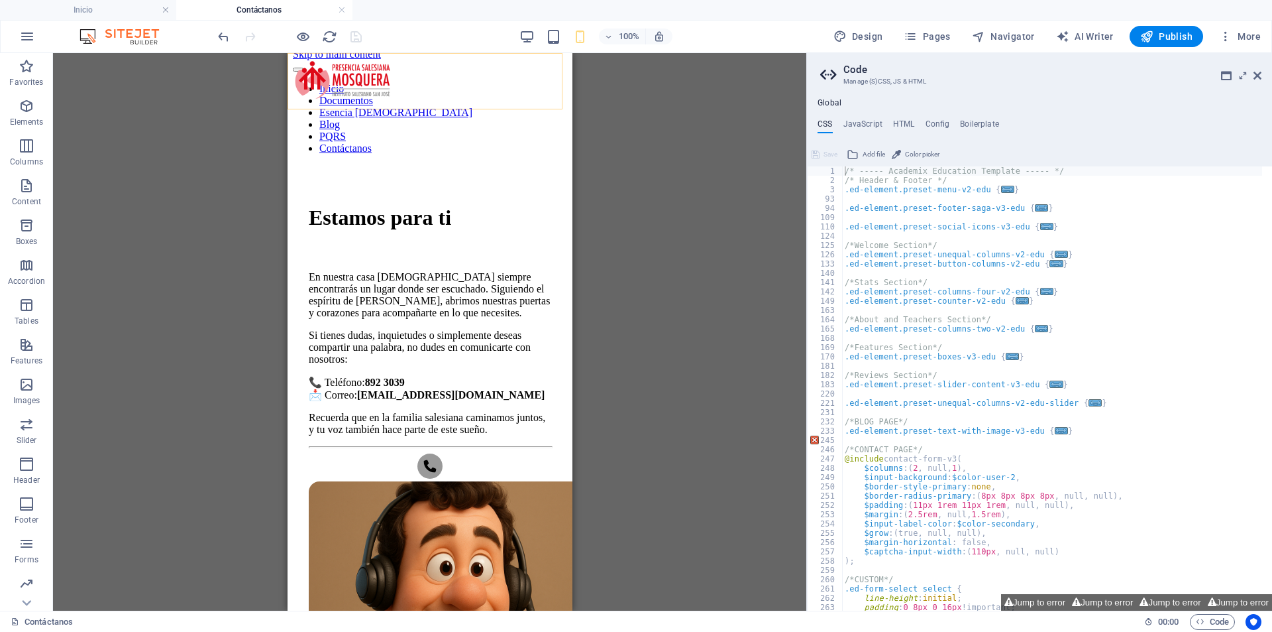
scroll to position [0, 0]
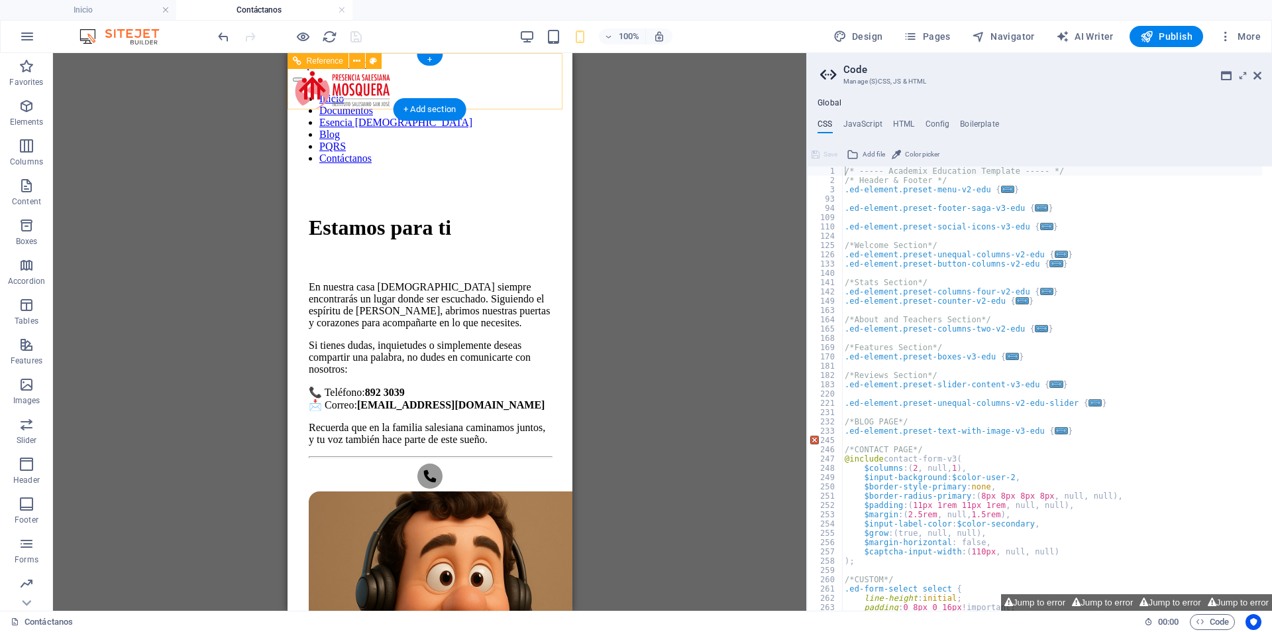
click at [542, 82] on div at bounding box center [429, 76] width 274 height 12
click at [538, 73] on div at bounding box center [429, 76] width 274 height 12
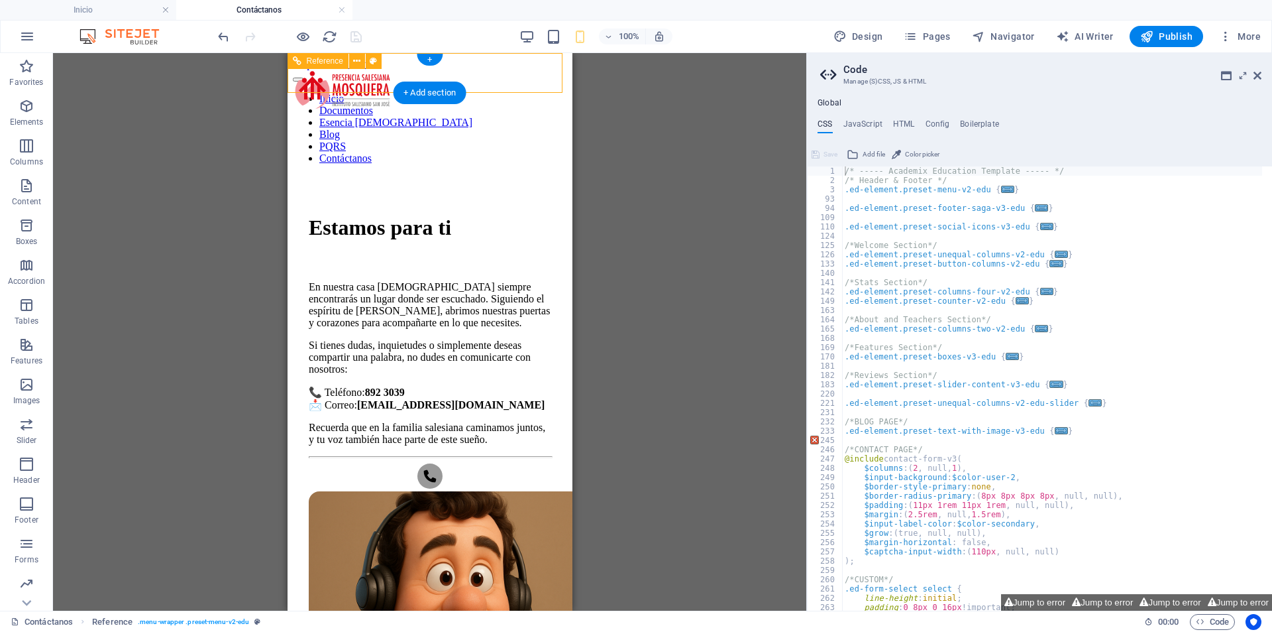
click at [417, 93] on nav "Inicio Documentos Esencia [DEMOGRAPHIC_DATA] Blog PQRS Contáctanos" at bounding box center [429, 129] width 274 height 72
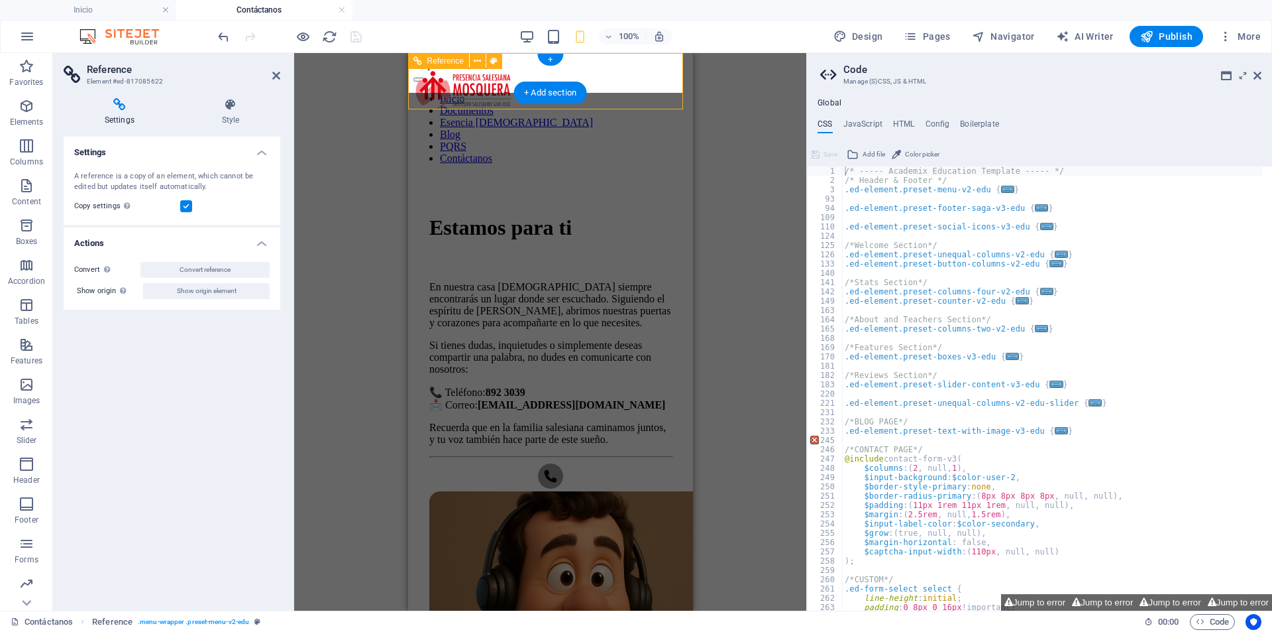
click at [537, 93] on nav "Inicio Documentos Esencia [DEMOGRAPHIC_DATA] Blog PQRS Contáctanos" at bounding box center [550, 129] width 274 height 72
click at [657, 70] on div at bounding box center [550, 76] width 274 height 12
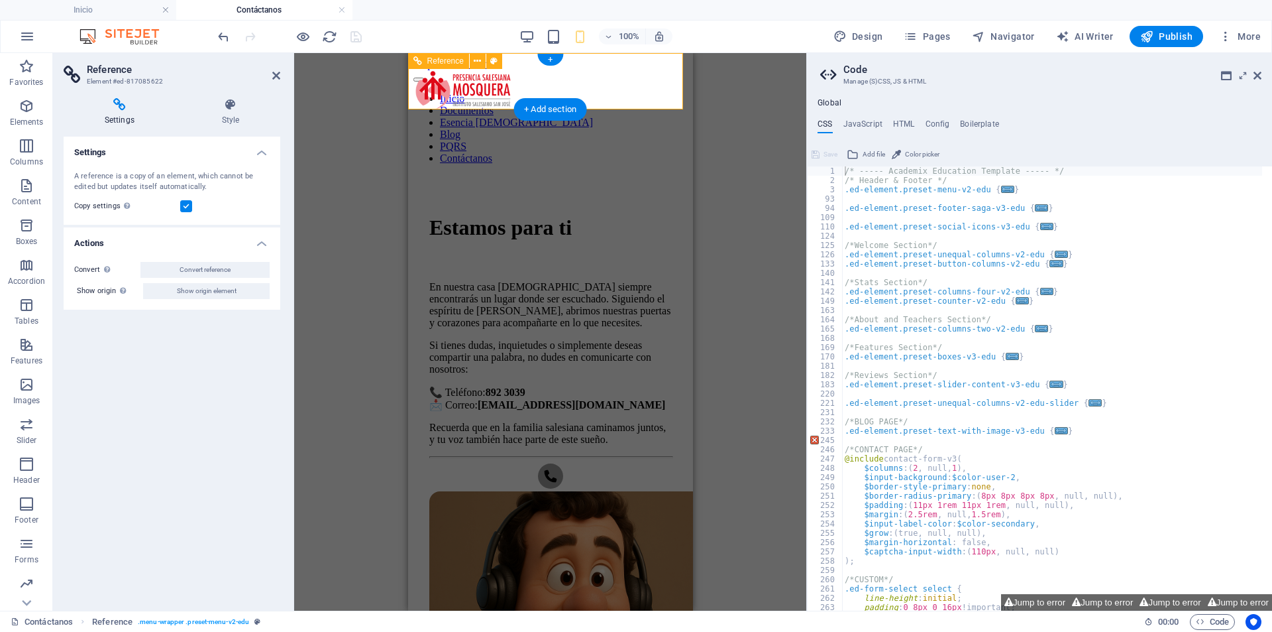
click at [663, 73] on div at bounding box center [550, 76] width 274 height 12
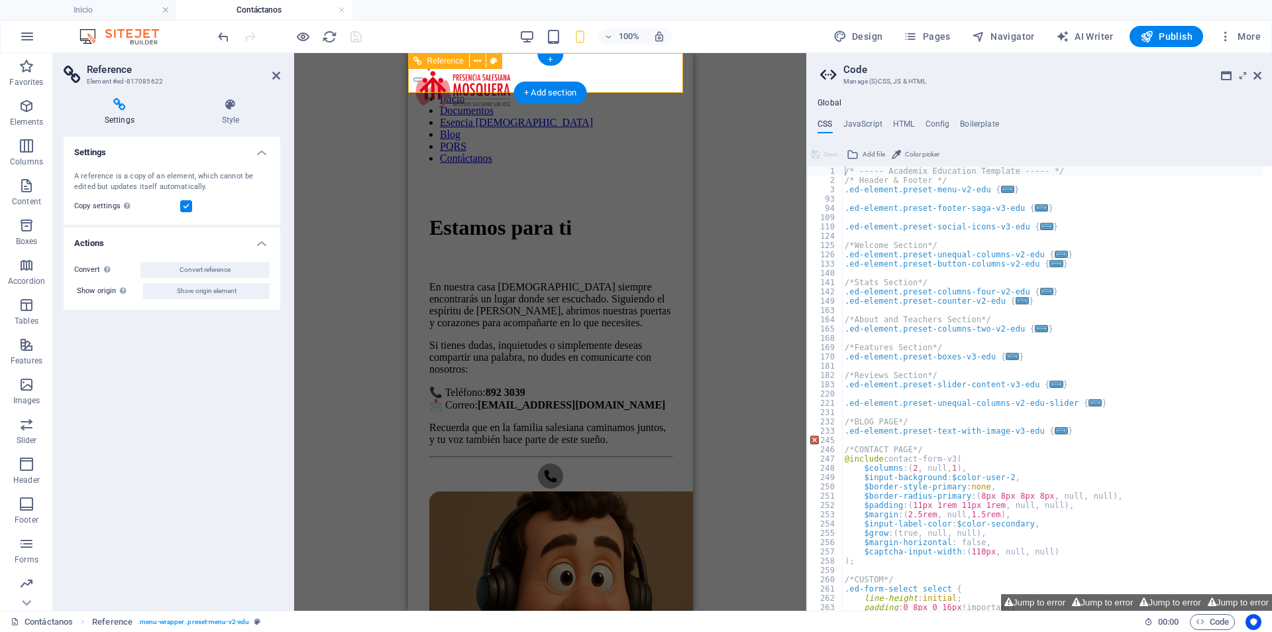
click at [663, 73] on div at bounding box center [550, 76] width 274 height 12
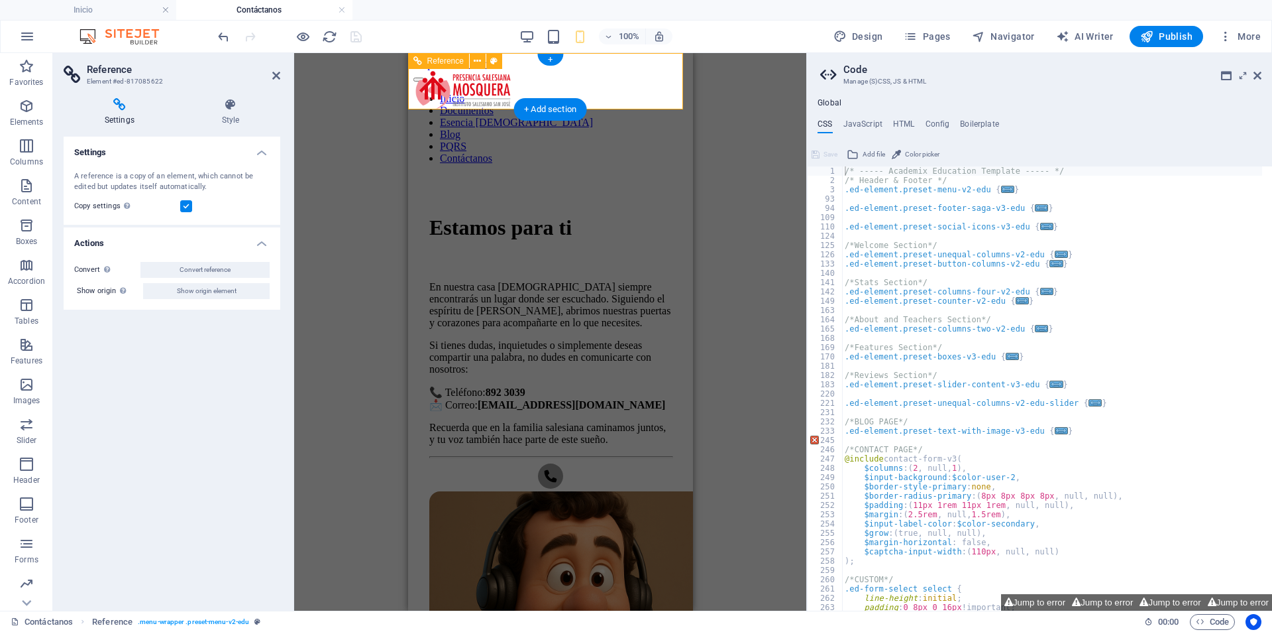
click at [663, 73] on div at bounding box center [550, 76] width 274 height 12
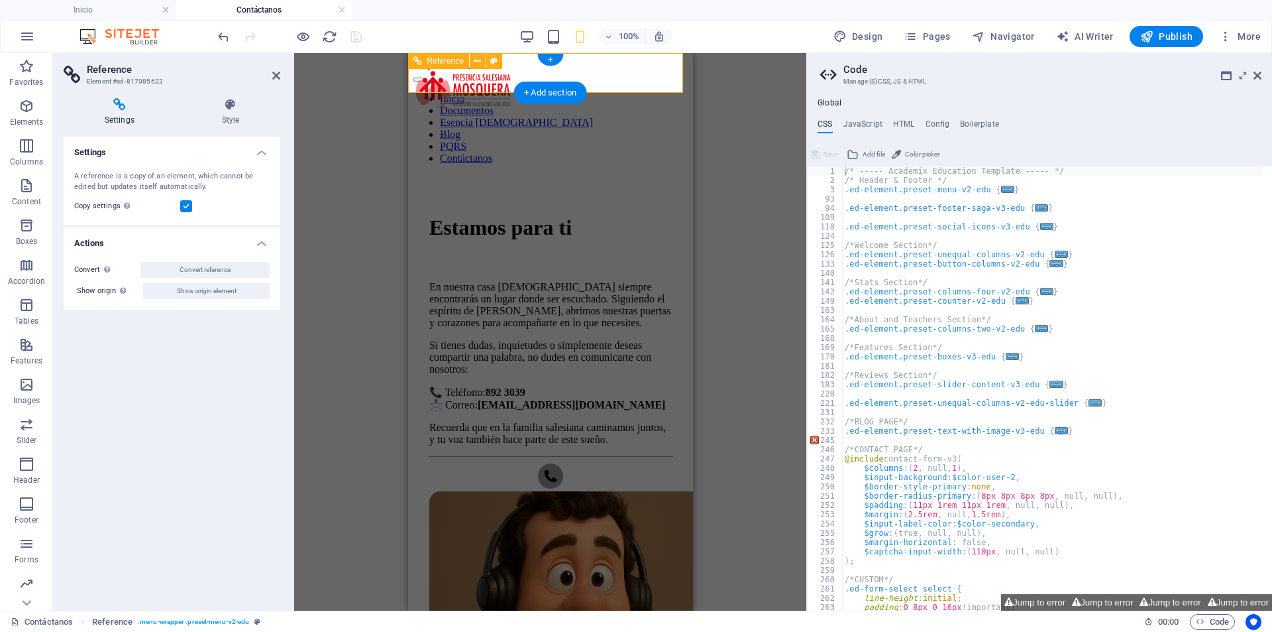
click at [663, 73] on div at bounding box center [550, 76] width 274 height 12
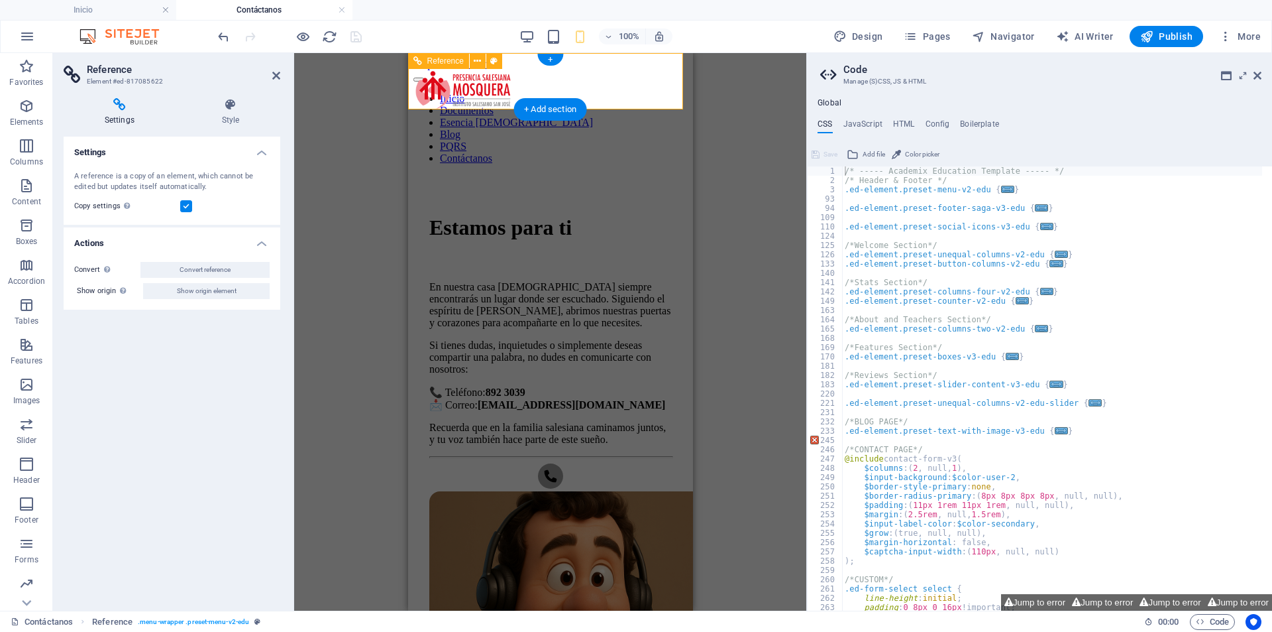
click at [663, 73] on div at bounding box center [550, 76] width 274 height 12
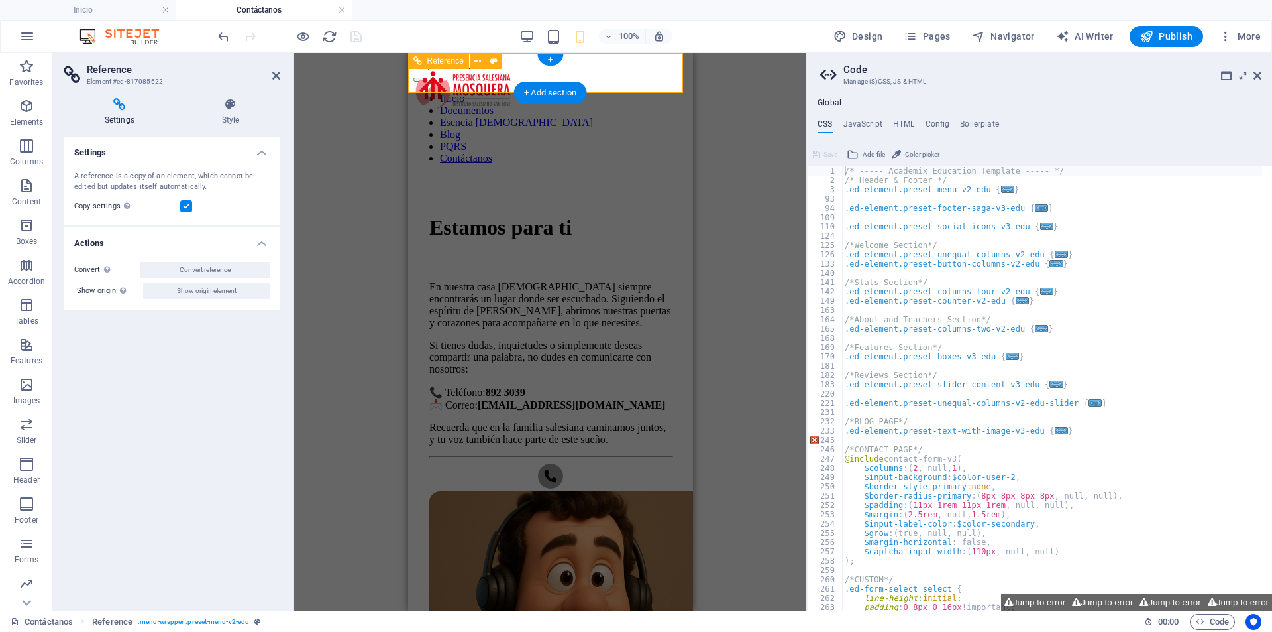
click at [663, 73] on div at bounding box center [550, 76] width 274 height 12
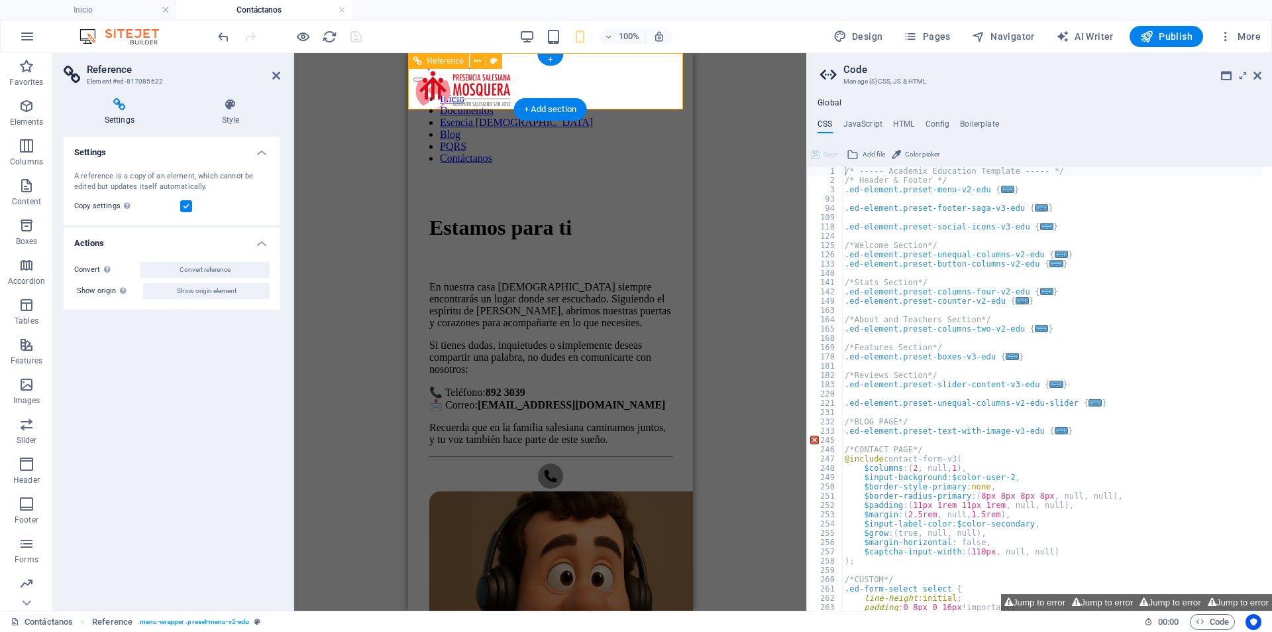
click at [663, 73] on div at bounding box center [550, 76] width 274 height 12
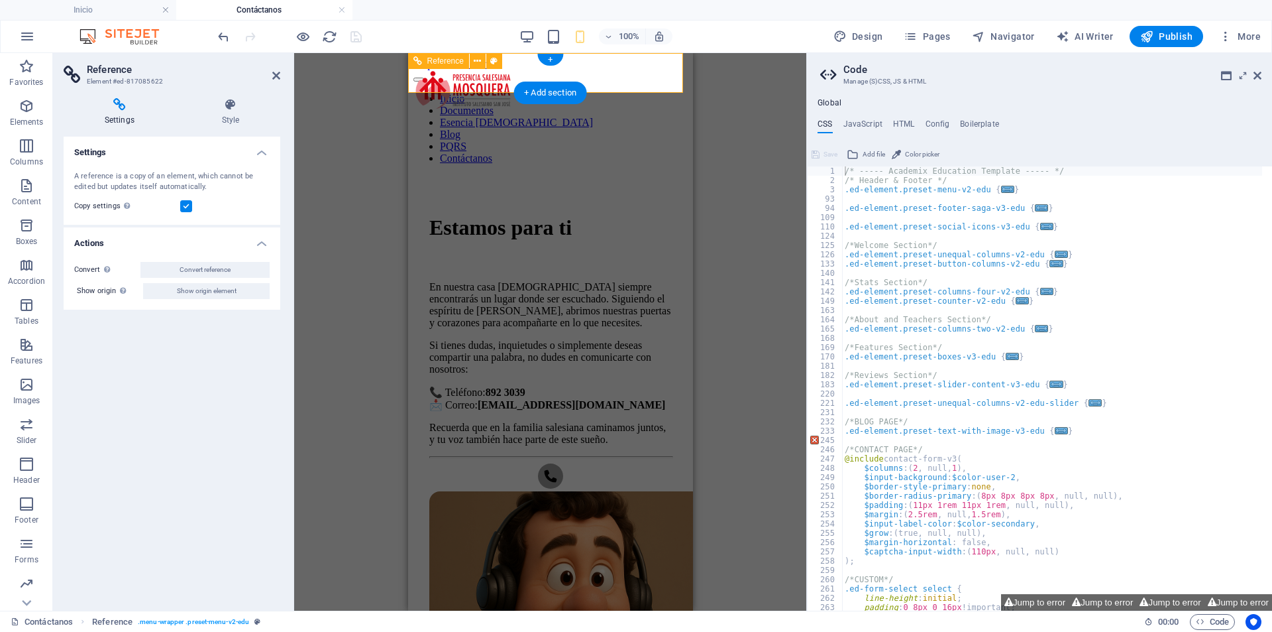
click at [663, 73] on div at bounding box center [550, 76] width 274 height 12
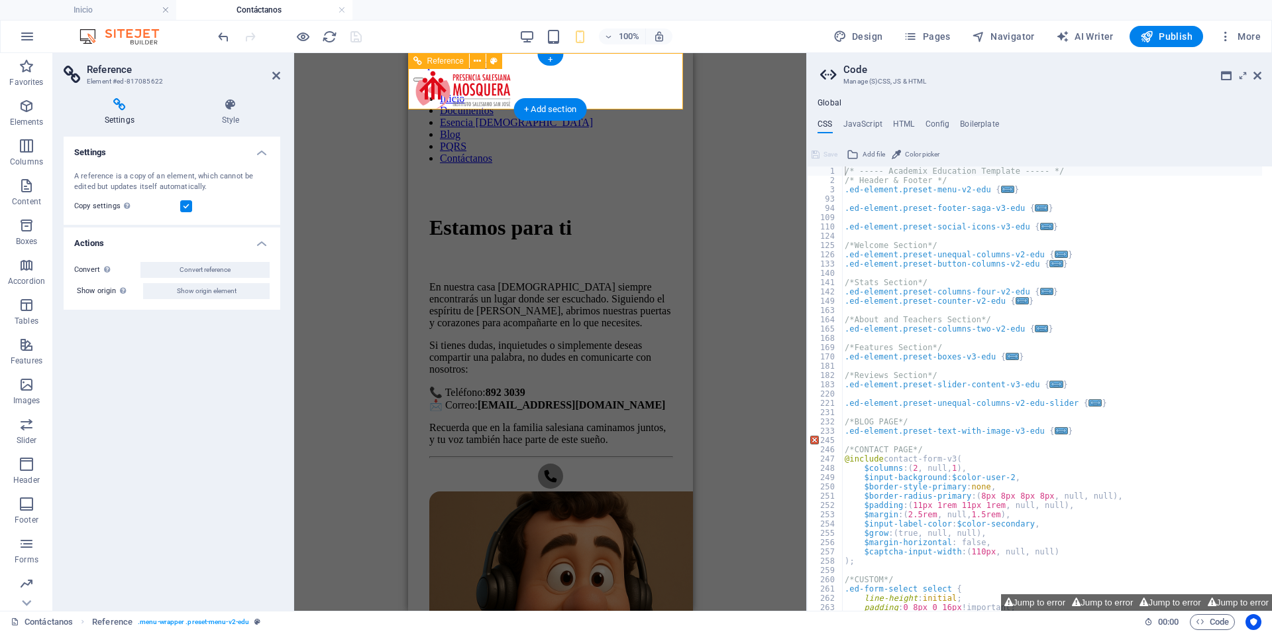
click at [663, 73] on div at bounding box center [550, 76] width 274 height 12
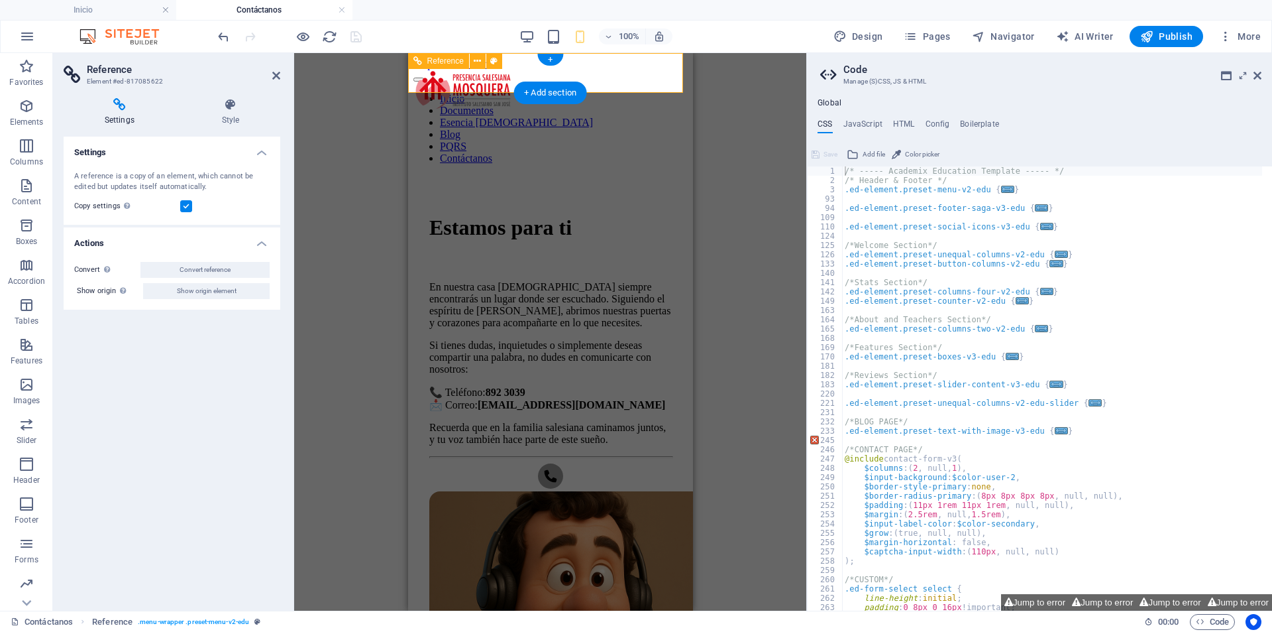
click at [663, 73] on div at bounding box center [550, 76] width 274 height 12
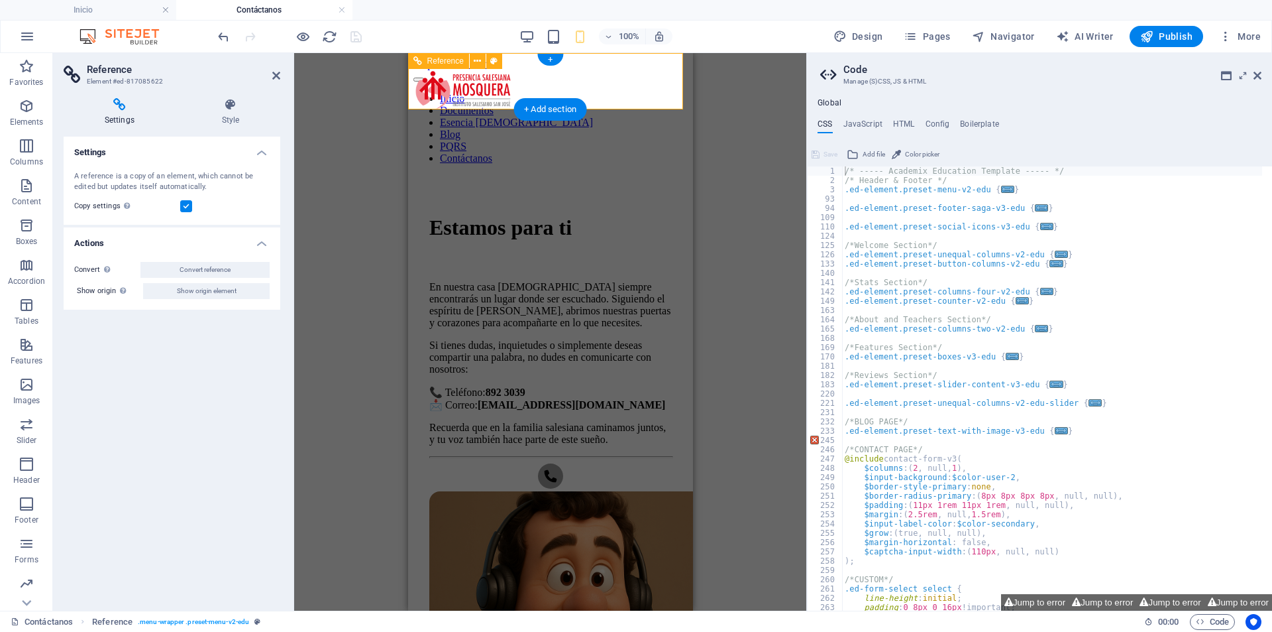
click at [663, 73] on div at bounding box center [550, 76] width 274 height 12
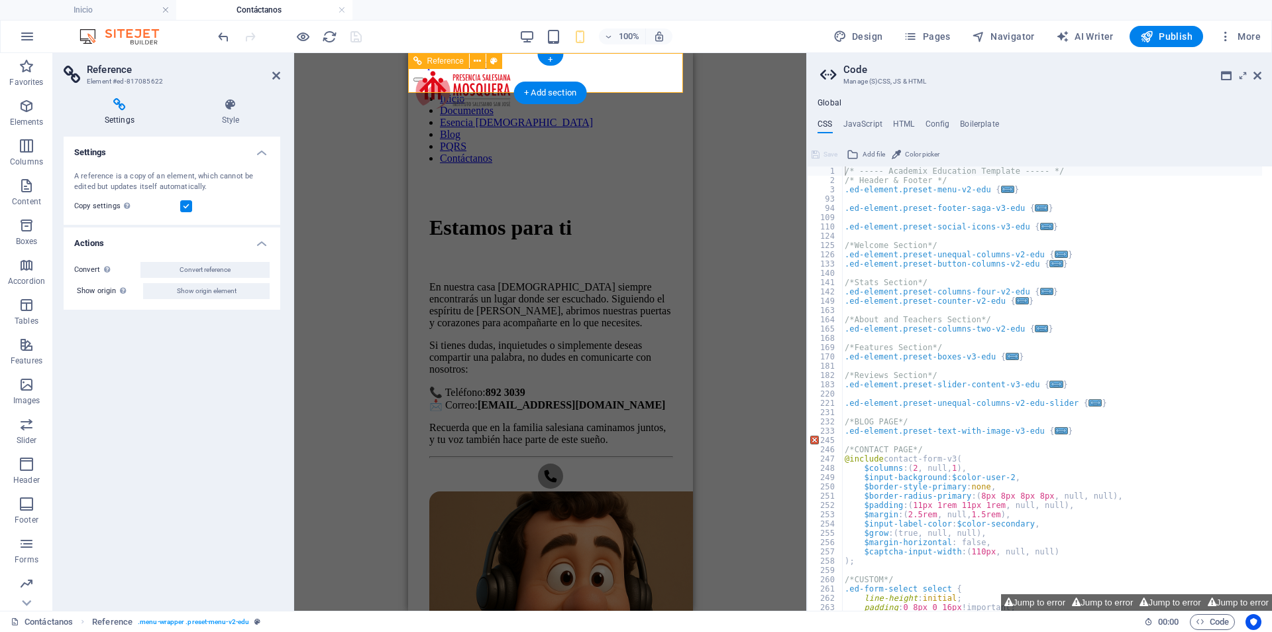
click at [659, 71] on div at bounding box center [550, 76] width 274 height 12
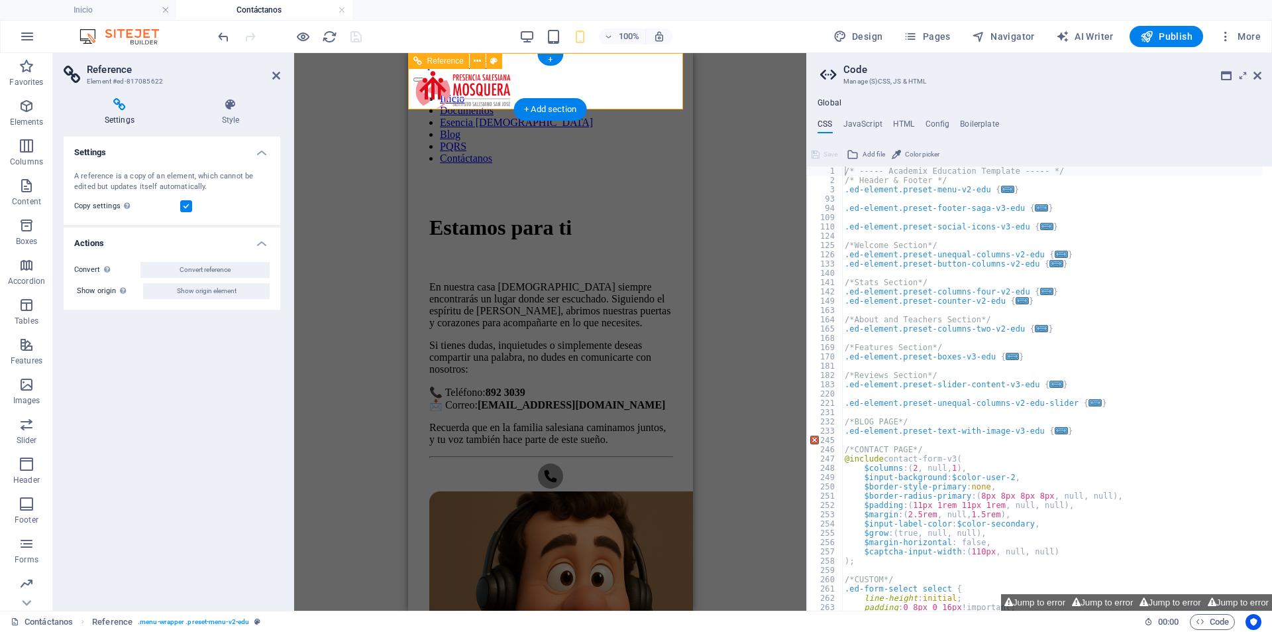
click at [659, 71] on div "Inicio Documentos Esencia [DEMOGRAPHIC_DATA] Blog PQRS Contáctanos" at bounding box center [550, 117] width 274 height 94
click at [659, 72] on div "Inicio Documentos Esencia [DEMOGRAPHIC_DATA] Blog PQRS Contáctanos" at bounding box center [550, 117] width 274 height 94
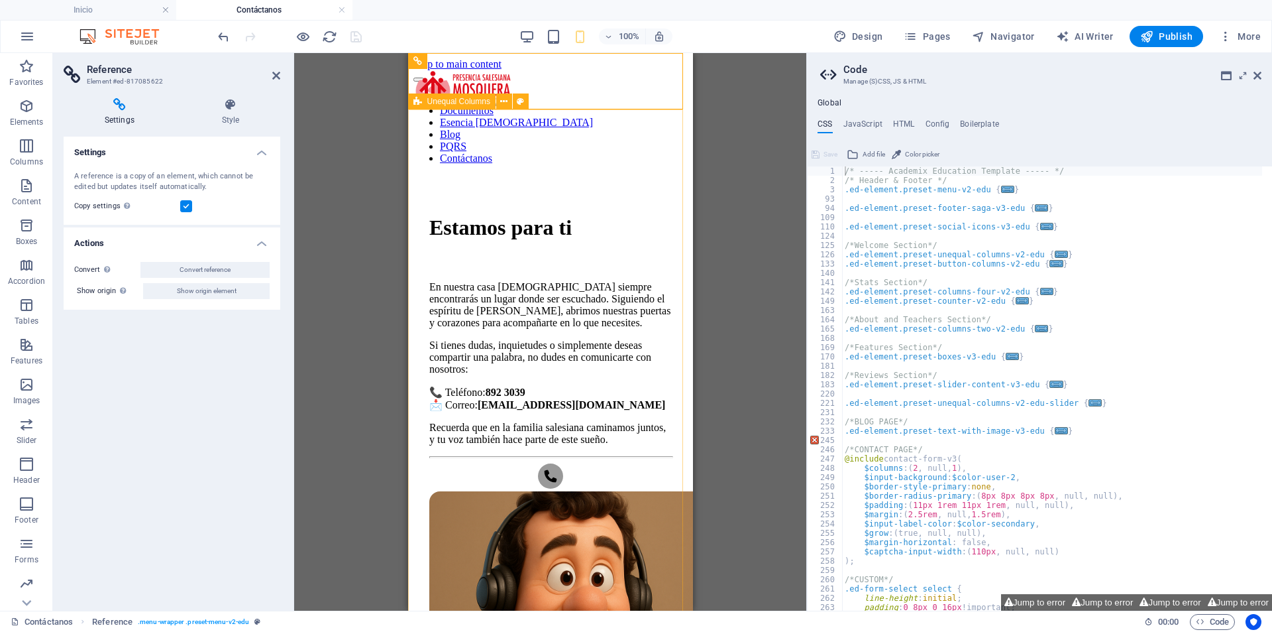
click at [641, 175] on div "Estamos para ti En nuestra casa [DEMOGRAPHIC_DATA] siempre encontrarás un lugar…" at bounding box center [550, 526] width 274 height 703
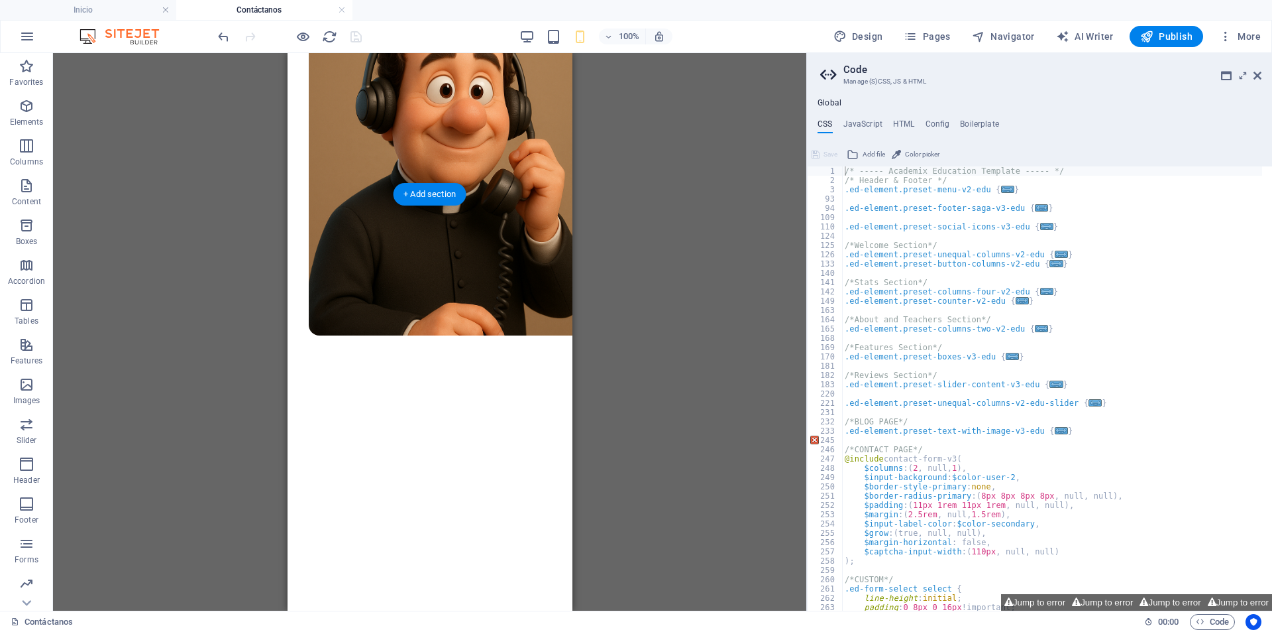
scroll to position [398, 0]
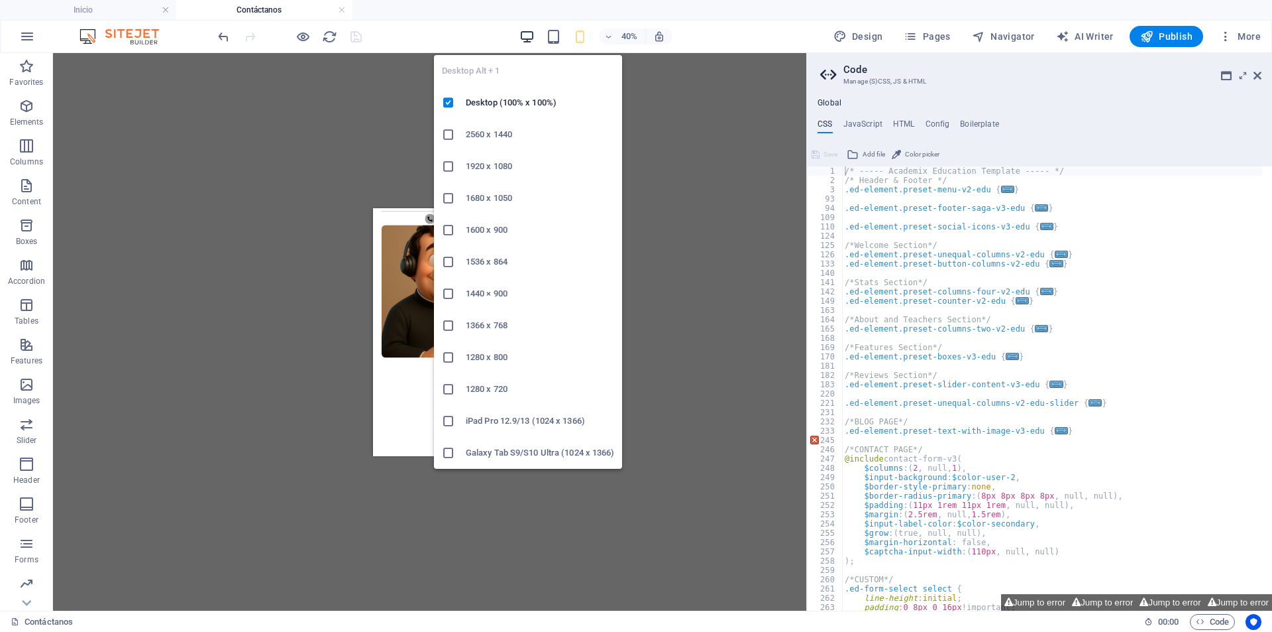
click at [0, 0] on icon "button" at bounding box center [0, 0] width 0 height 0
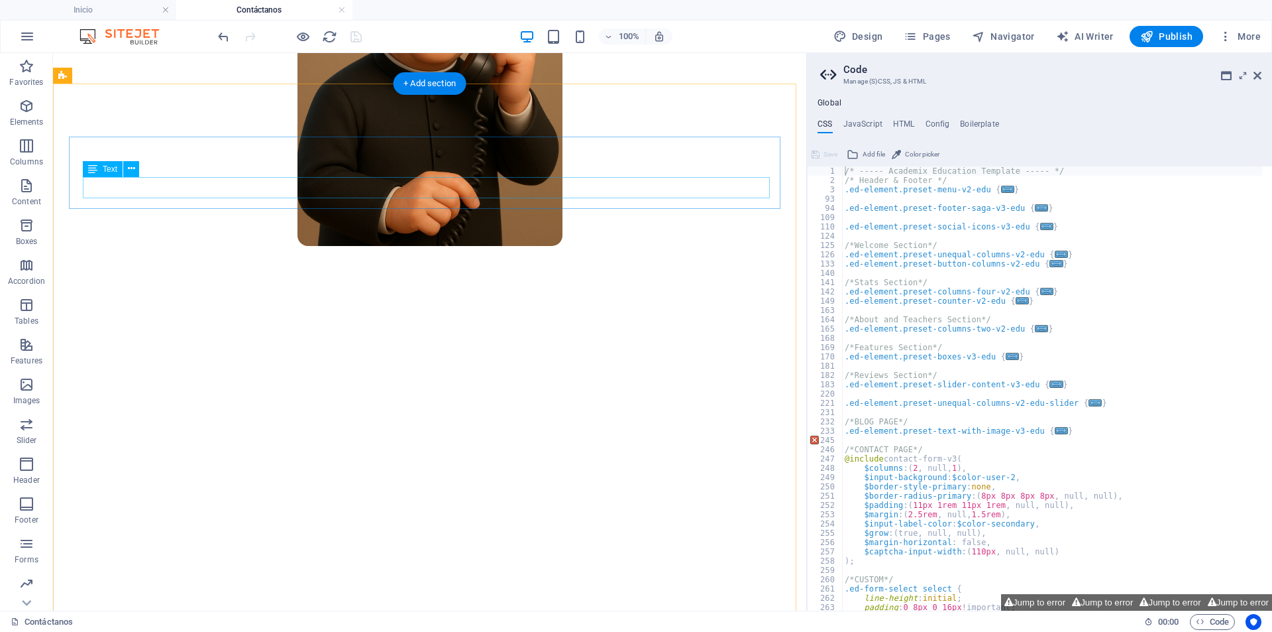
scroll to position [729, 0]
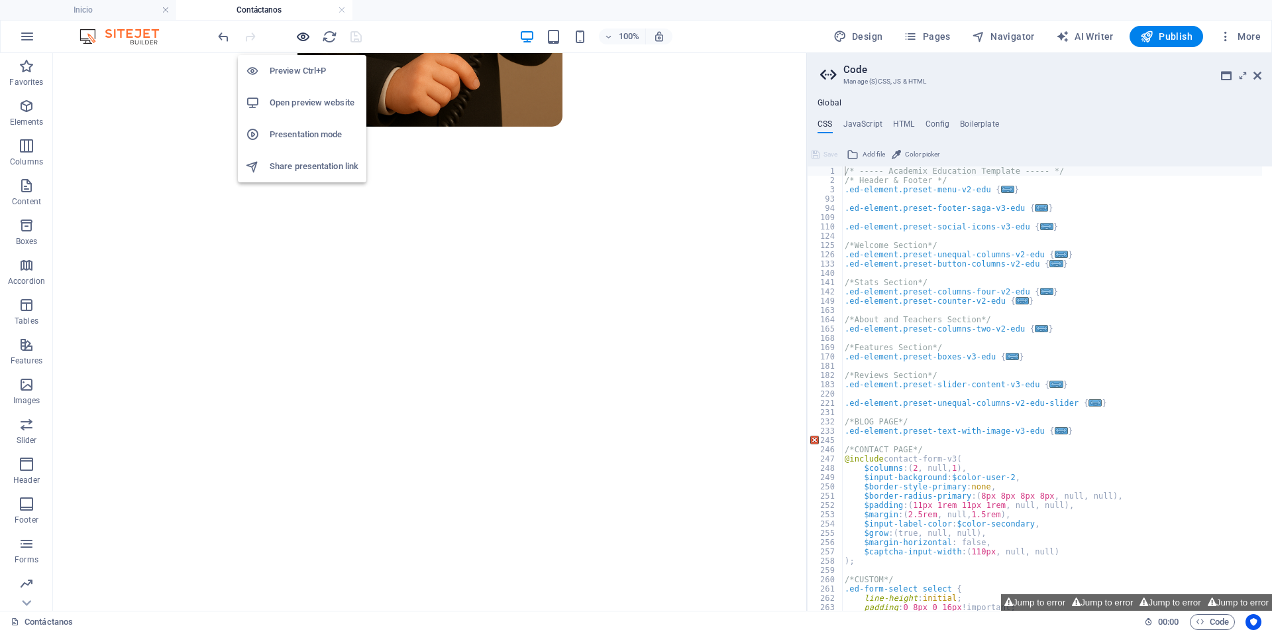
click at [0, 0] on icon "button" at bounding box center [0, 0] width 0 height 0
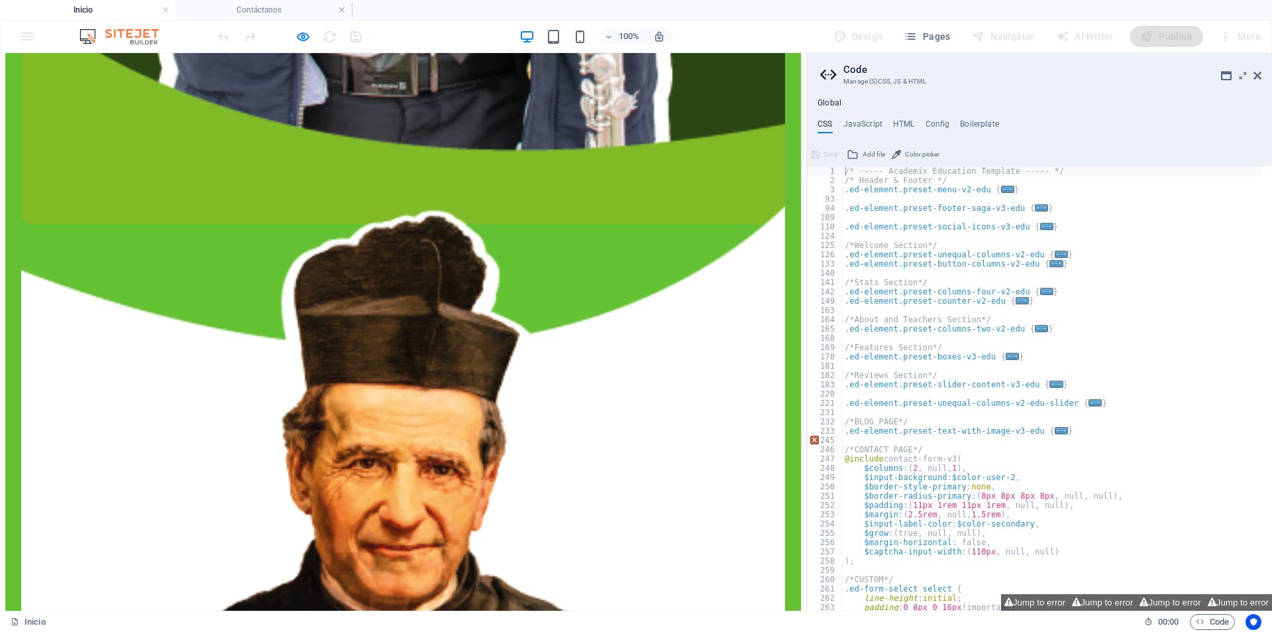
scroll to position [3114, 0]
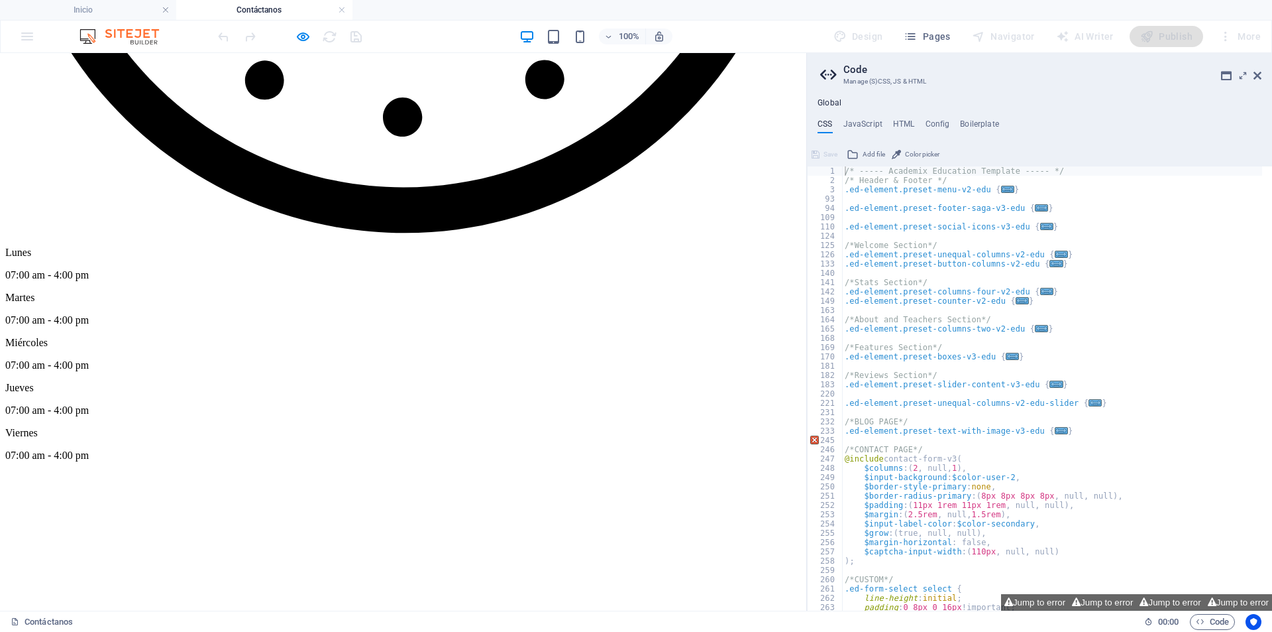
scroll to position [2659, 0]
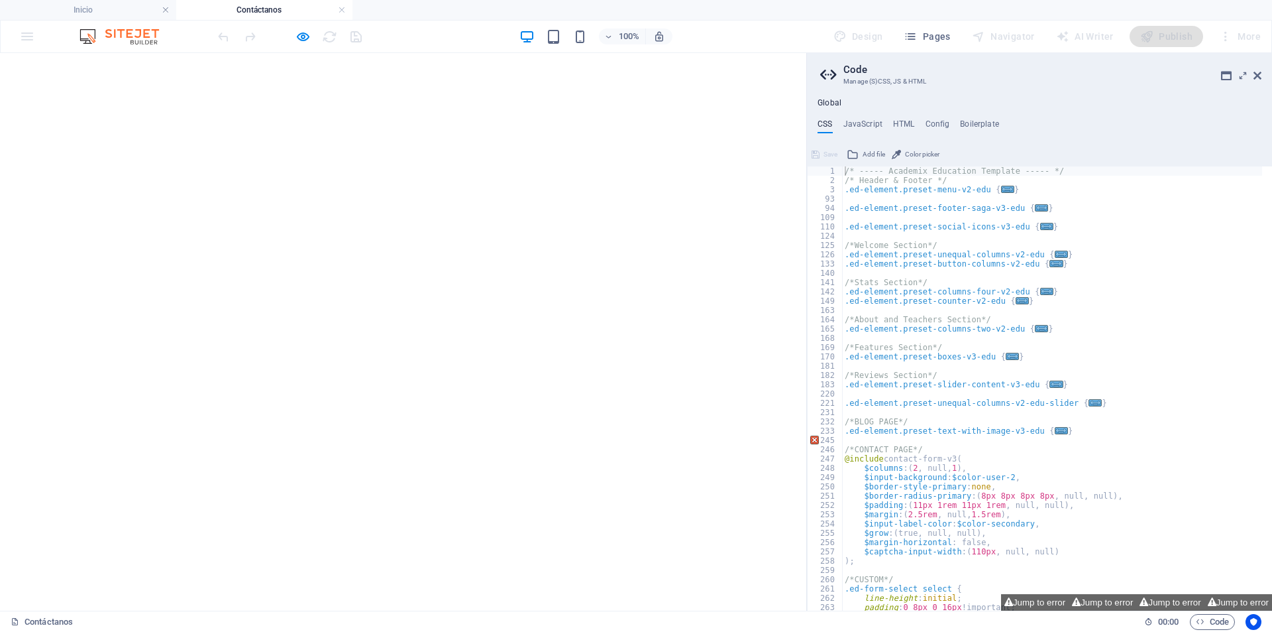
scroll to position [861, 0]
